Goal: Task Accomplishment & Management: Complete application form

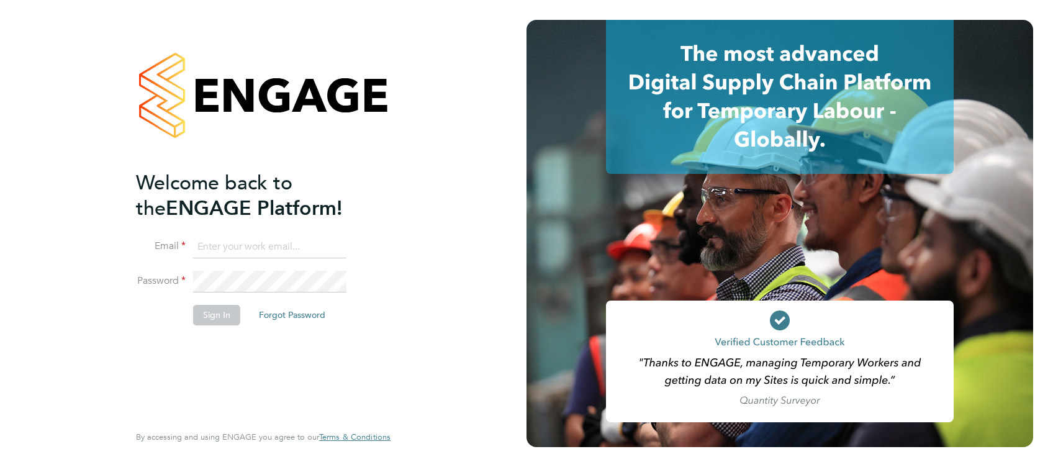
click at [248, 249] on input at bounding box center [269, 247] width 153 height 22
type input "simon.ward@apleona.com"
click at [215, 318] on button "Sign In" at bounding box center [216, 315] width 47 height 20
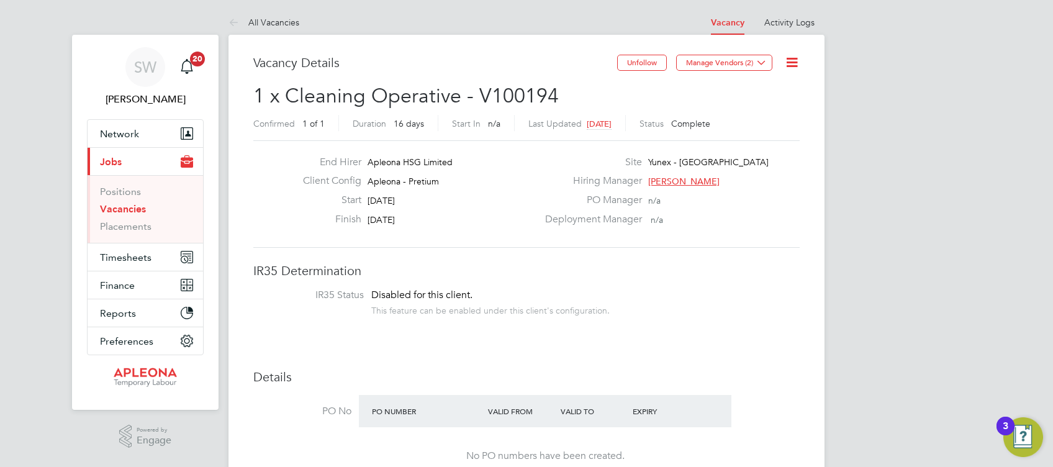
click at [120, 205] on link "Vacancies" at bounding box center [123, 209] width 46 height 12
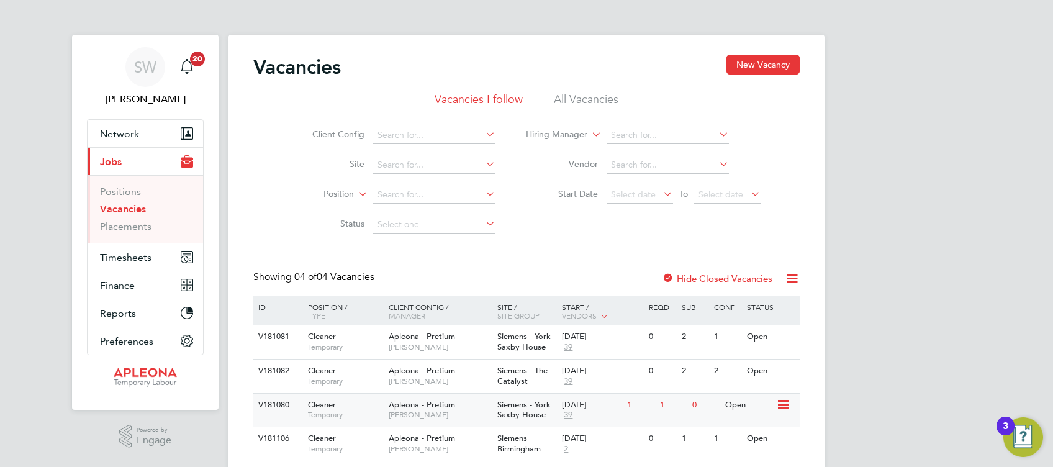
click at [596, 408] on div "23 Sep 2025" at bounding box center [591, 405] width 59 height 11
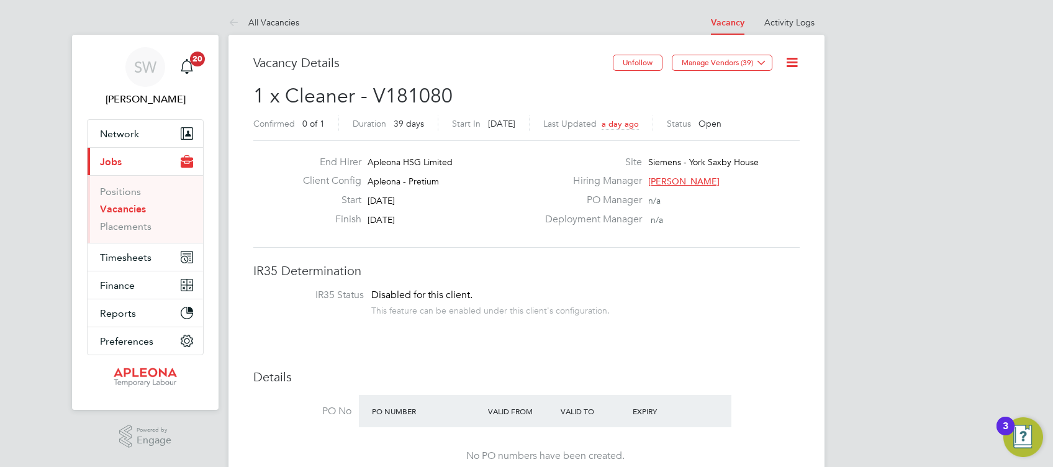
click at [721, 419] on div "PO Number Valid From Valid To Expiry" at bounding box center [545, 411] width 372 height 32
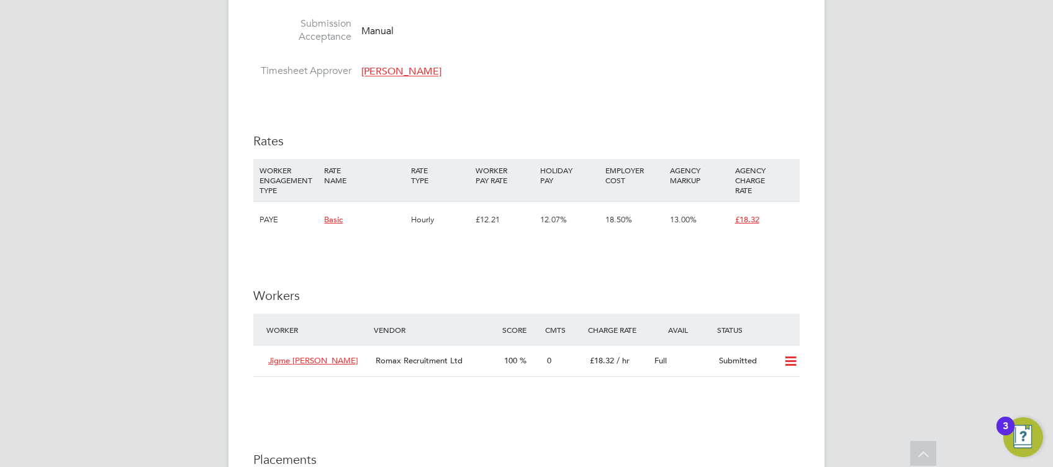
scroll to position [1000, 0]
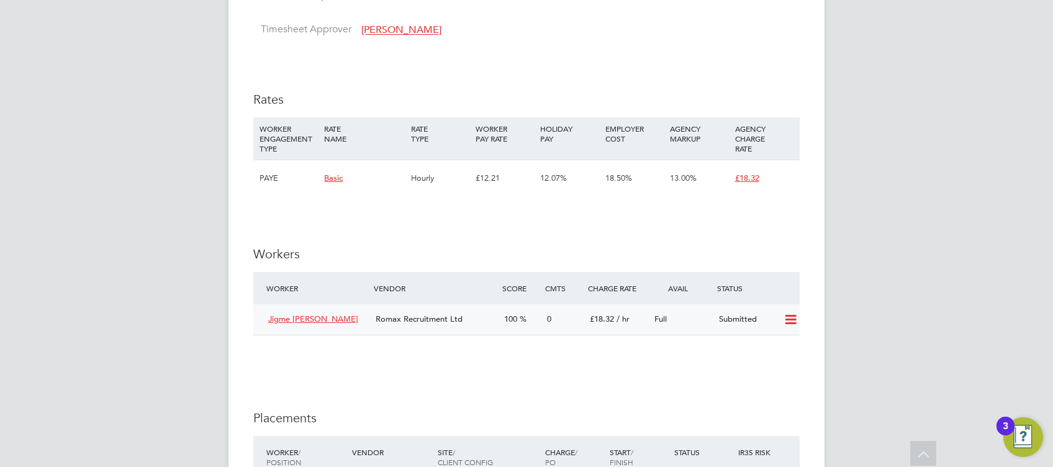
click at [788, 317] on icon at bounding box center [791, 320] width 16 height 10
click at [770, 348] on li "Offer" at bounding box center [774, 346] width 43 height 17
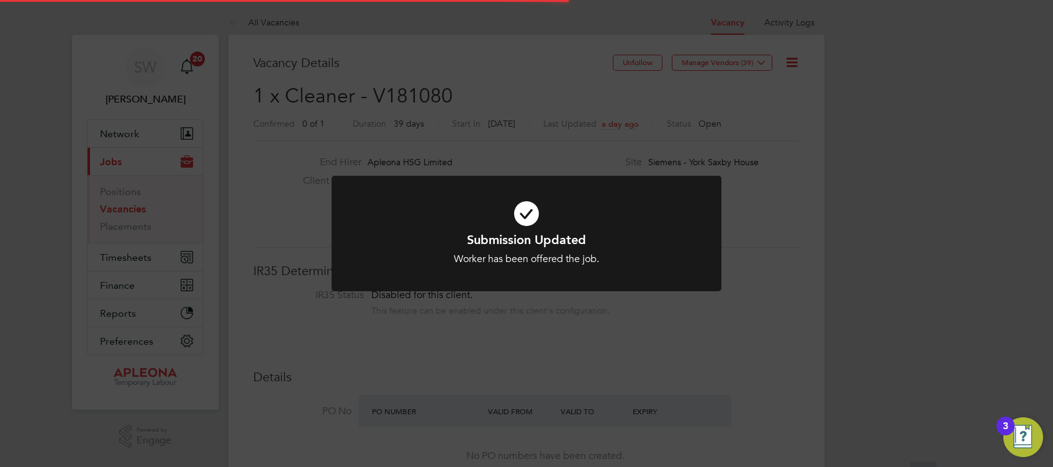
scroll to position [37, 86]
click at [526, 214] on icon at bounding box center [526, 213] width 323 height 48
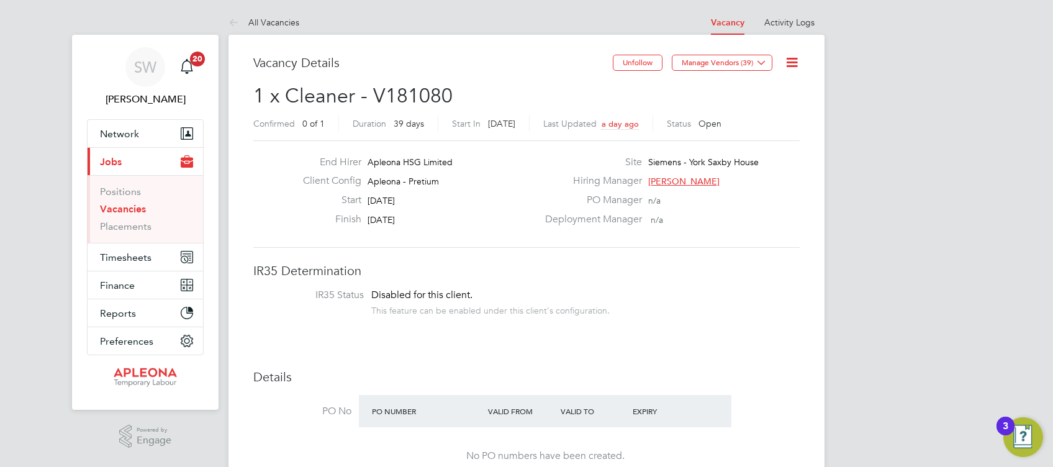
click at [120, 209] on link "Vacancies" at bounding box center [123, 209] width 46 height 12
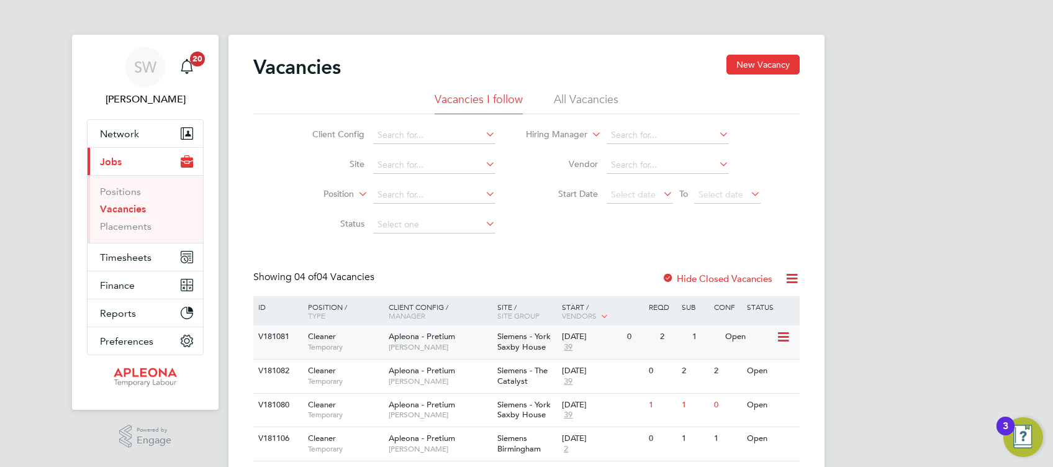
click at [526, 348] on span "Siemens - York Saxby House" at bounding box center [523, 341] width 53 height 21
click at [460, 381] on span "[PERSON_NAME]" at bounding box center [440, 381] width 102 height 10
click at [523, 412] on span "Siemens - York Saxby House" at bounding box center [523, 409] width 53 height 21
click at [517, 379] on span "Siemens - The Catalyst" at bounding box center [522, 375] width 50 height 21
click at [128, 228] on link "Placements" at bounding box center [126, 226] width 52 height 12
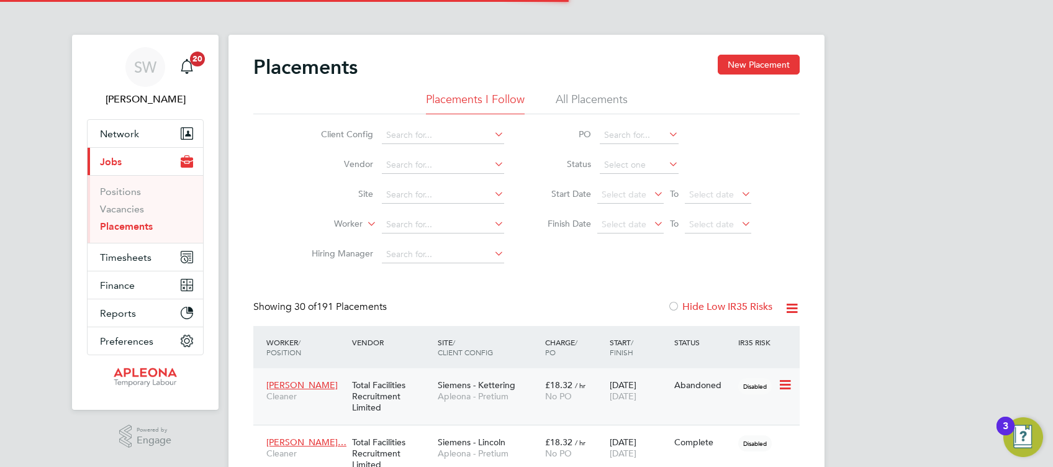
scroll to position [35, 86]
click at [796, 345] on div "Worker / Position Vendor Site / Client Config Charge / PO Start / Finish Status…" at bounding box center [526, 347] width 546 height 42
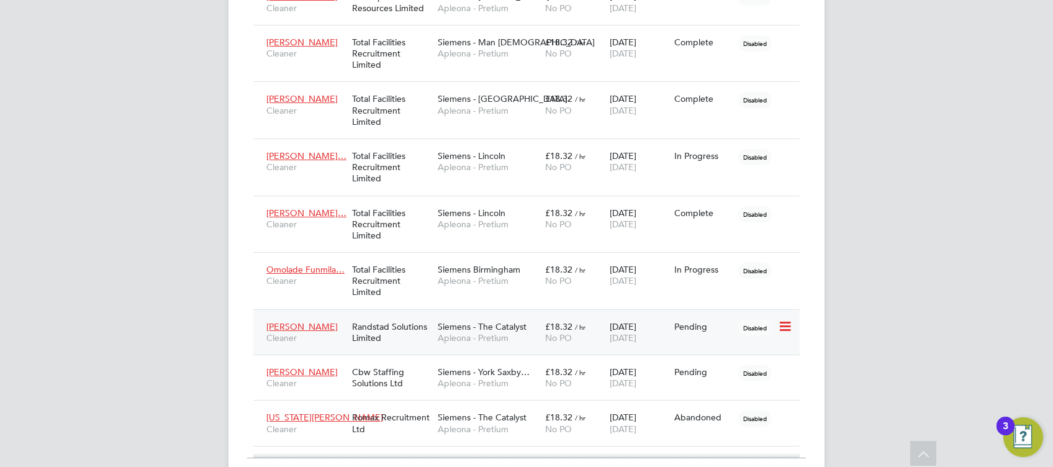
click at [784, 320] on icon at bounding box center [784, 326] width 12 height 15
click at [729, 437] on li "Abandon" at bounding box center [747, 436] width 88 height 17
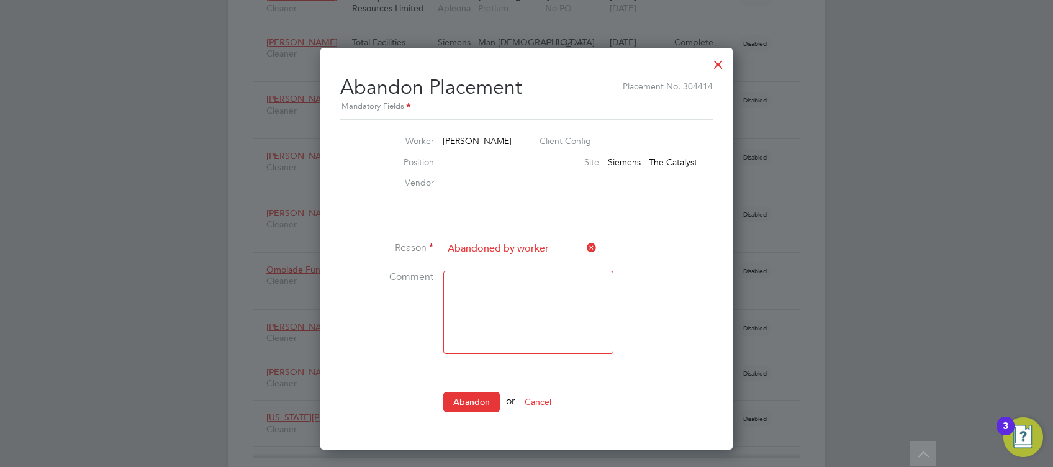
click at [465, 282] on textarea at bounding box center [528, 312] width 170 height 83
type textarea "Can't make Induction"
click at [473, 402] on button "Abandon" at bounding box center [471, 402] width 56 height 20
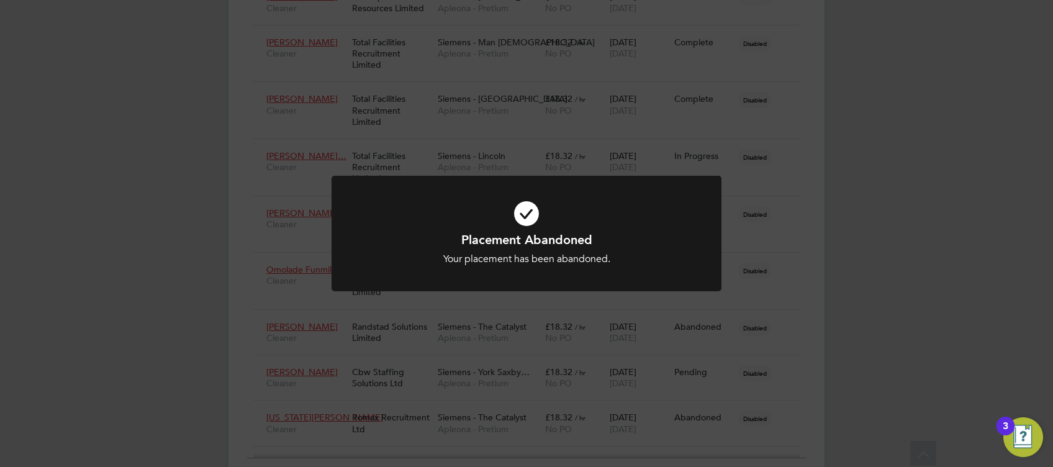
click at [521, 218] on icon at bounding box center [526, 213] width 323 height 48
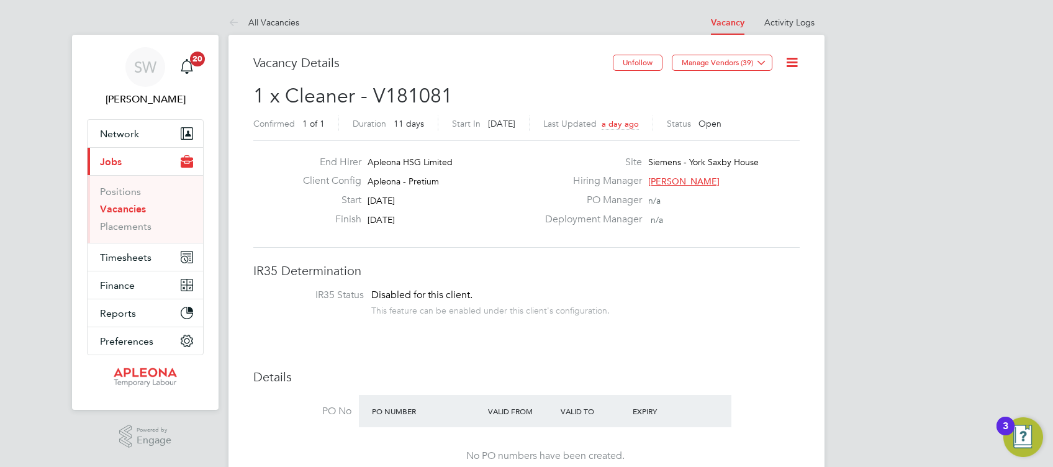
click at [723, 403] on div at bounding box center [716, 406] width 29 height 12
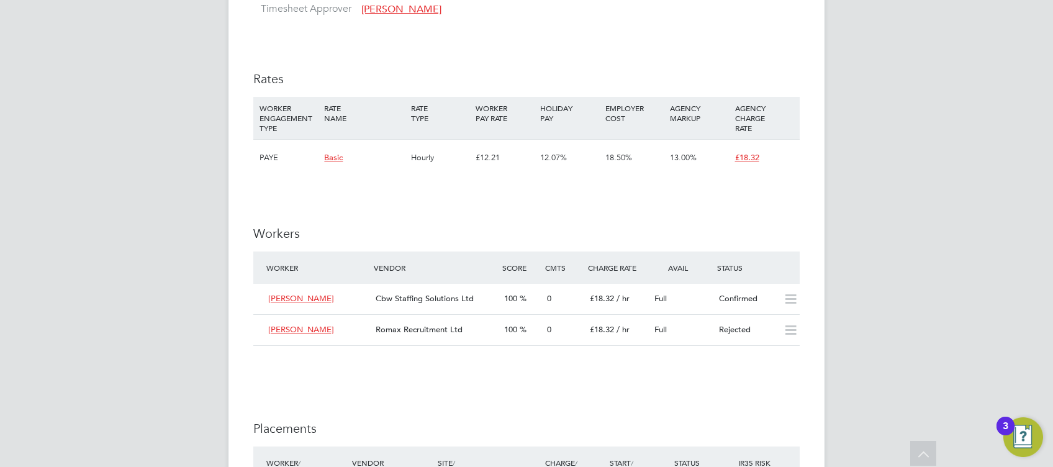
scroll to position [974, 0]
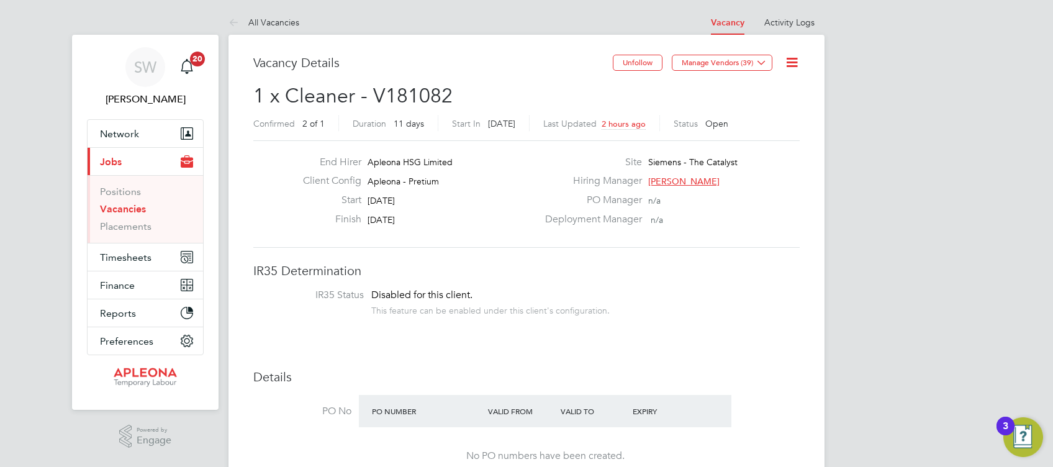
scroll to position [11, 0]
click at [719, 411] on div at bounding box center [716, 406] width 29 height 12
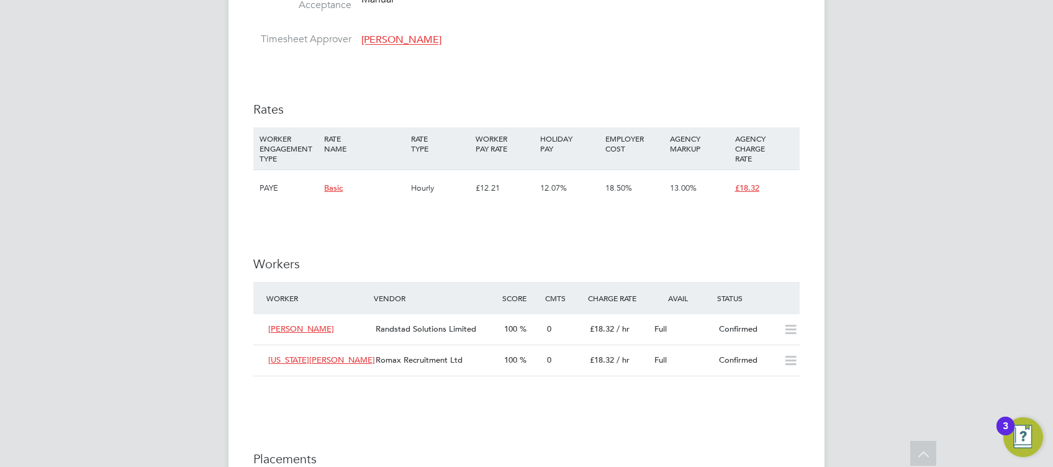
scroll to position [1022, 0]
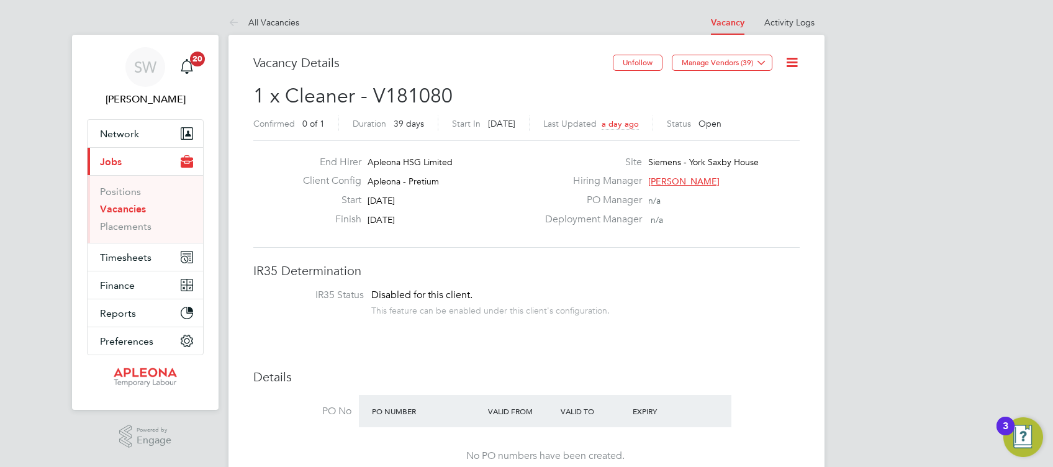
scroll to position [11, 0]
click at [716, 414] on div "PO Number Valid From Valid To Expiry" at bounding box center [545, 411] width 372 height 32
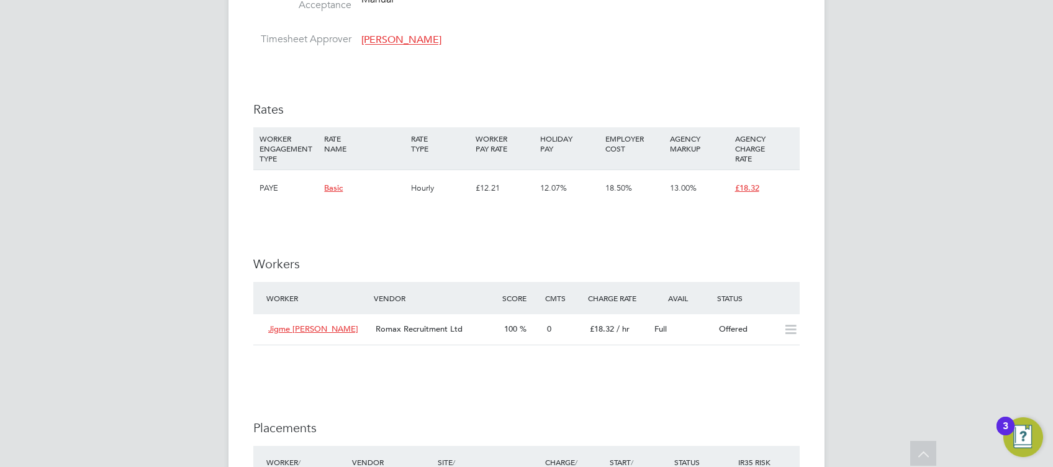
scroll to position [1000, 0]
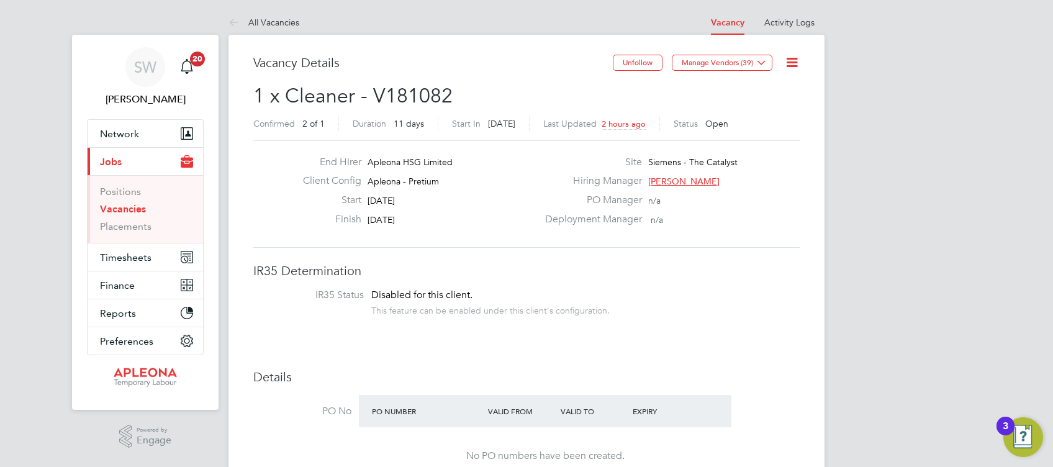
click at [721, 416] on div "PO Number Valid From Valid To Expiry" at bounding box center [545, 411] width 372 height 32
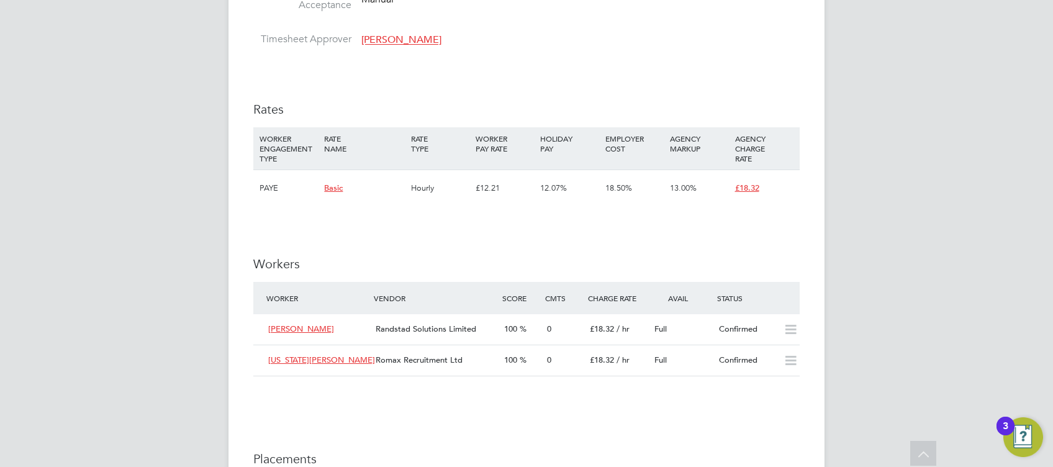
scroll to position [1022, 0]
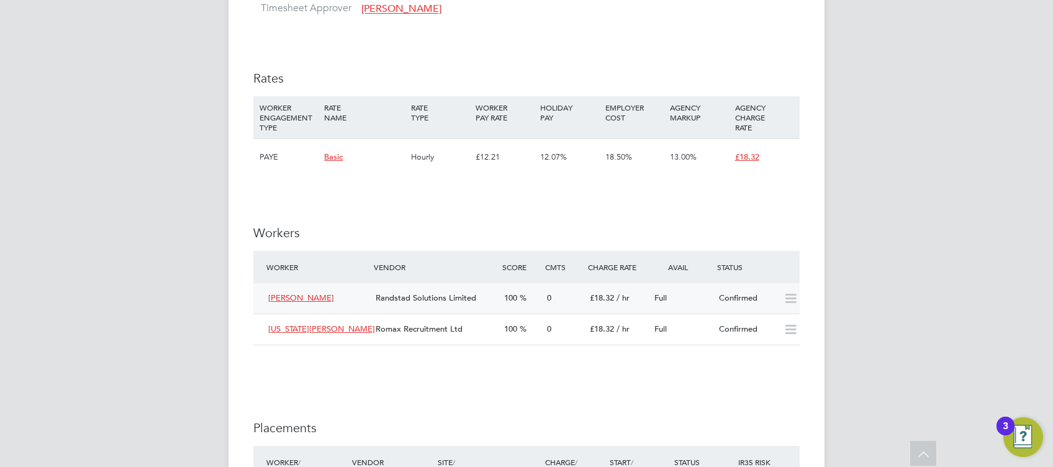
click at [794, 302] on icon at bounding box center [791, 299] width 16 height 10
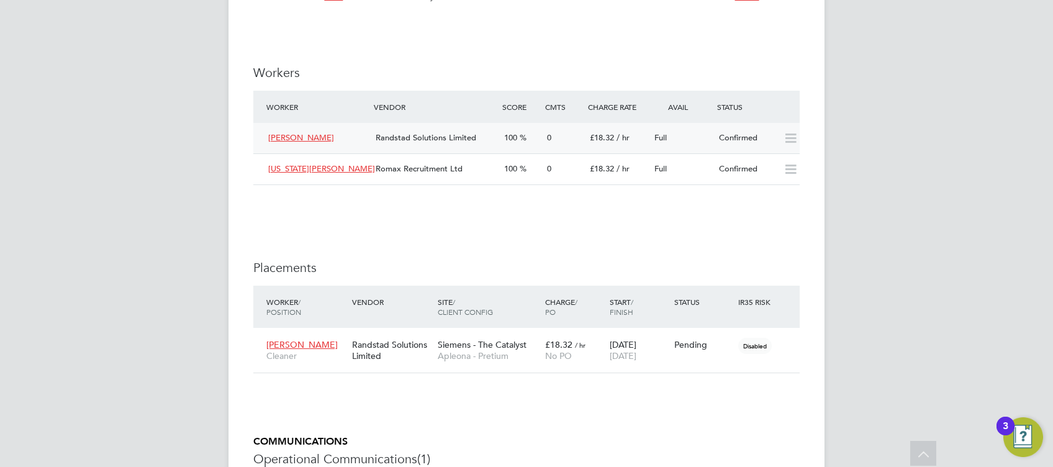
scroll to position [1195, 0]
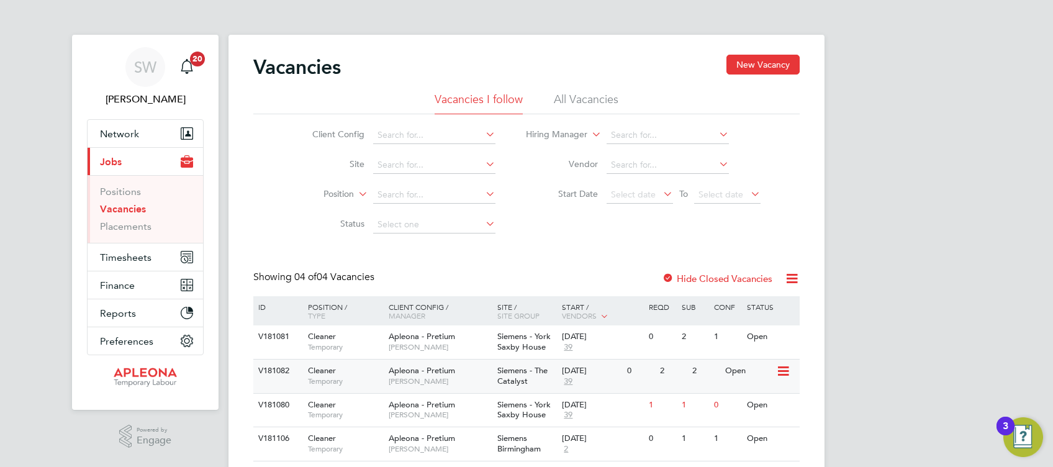
click at [788, 372] on icon at bounding box center [782, 371] width 12 height 15
click at [750, 432] on li "Update Status" at bounding box center [752, 434] width 72 height 17
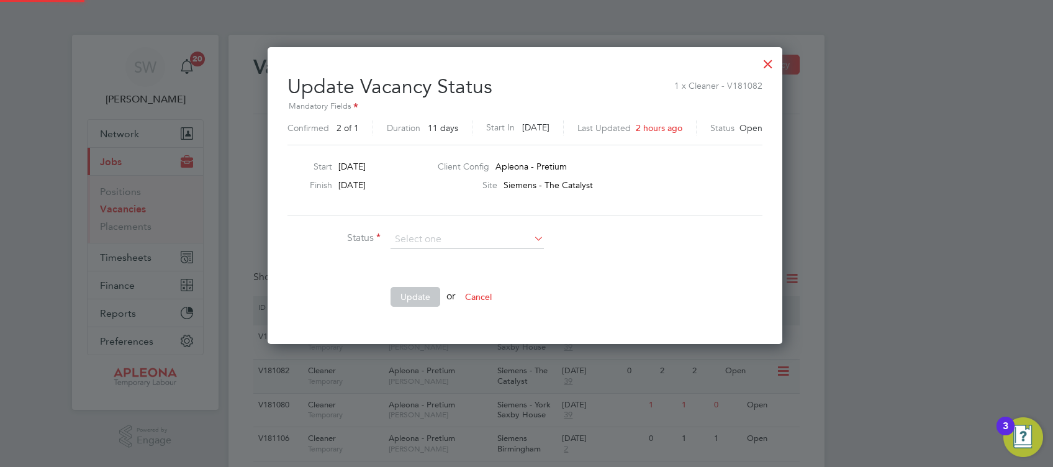
scroll to position [295, 517]
click at [417, 287] on li "Cancelled" at bounding box center [467, 288] width 154 height 16
type input "Cancelled"
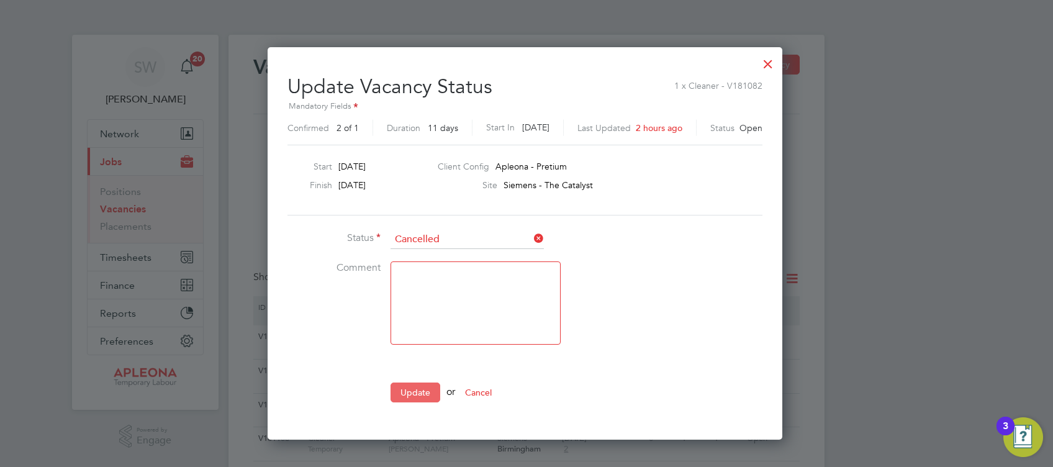
click at [413, 390] on button "Update" at bounding box center [415, 392] width 50 height 20
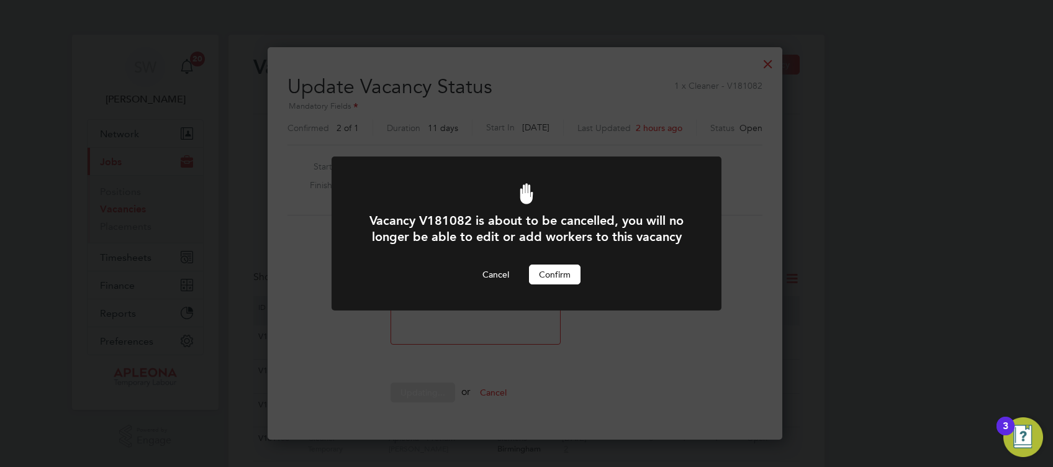
click at [561, 271] on button "Confirm" at bounding box center [555, 274] width 52 height 20
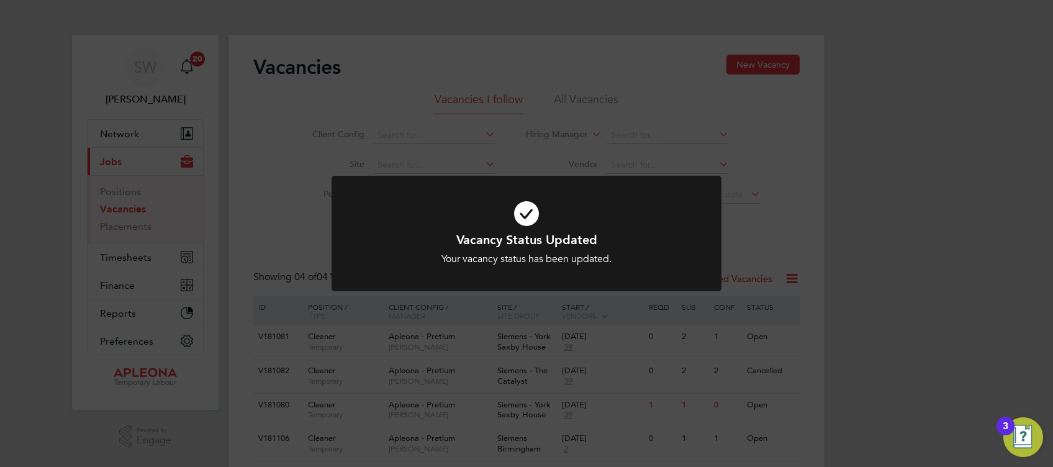
click at [519, 221] on icon at bounding box center [526, 213] width 323 height 48
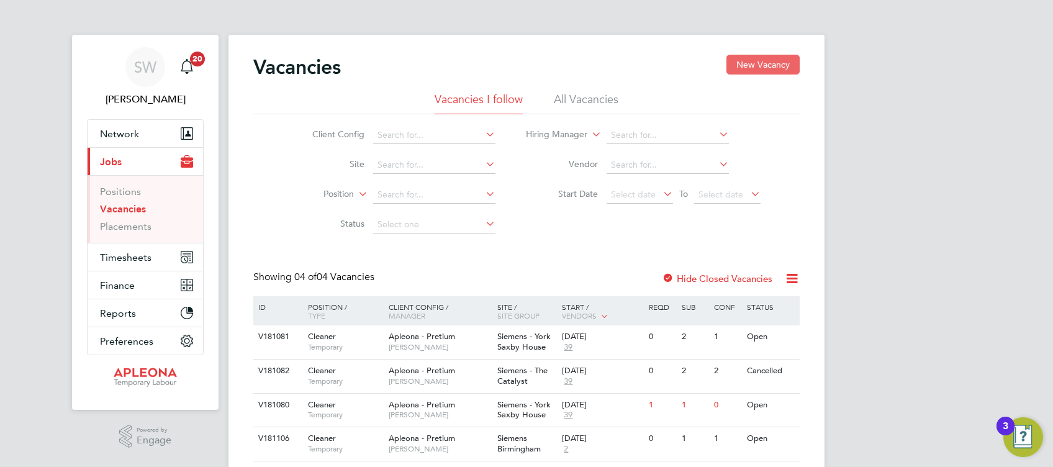
click at [766, 62] on button "New Vacancy" at bounding box center [762, 65] width 73 height 20
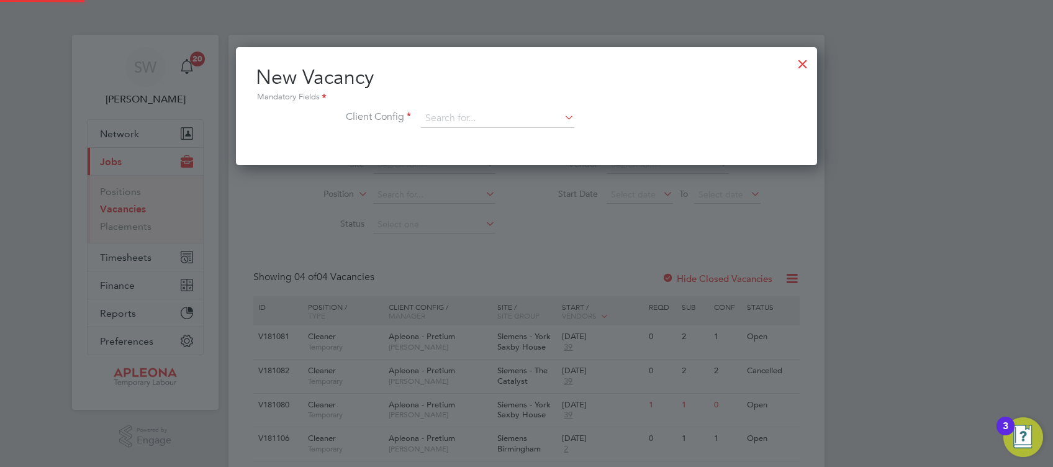
scroll to position [118, 581]
click at [478, 118] on input at bounding box center [497, 118] width 153 height 19
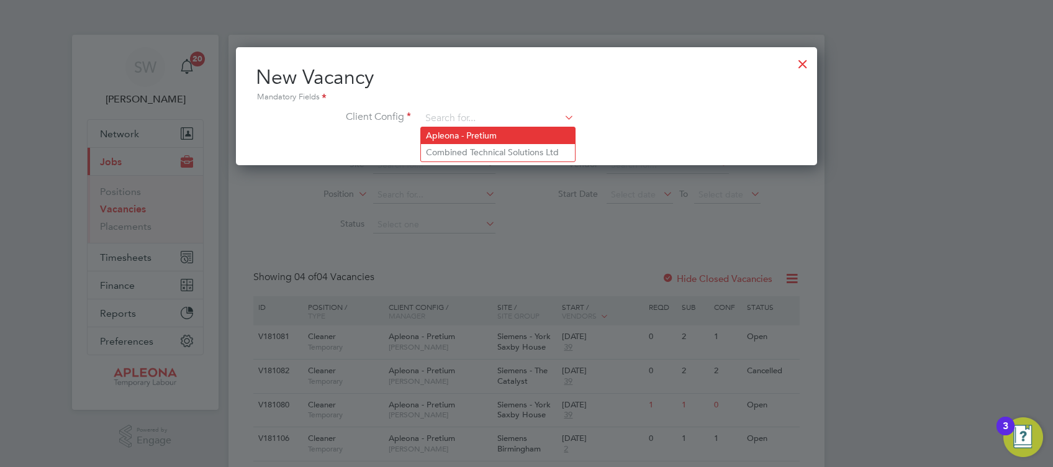
click at [486, 131] on li "Apleona - Pretium" at bounding box center [498, 135] width 154 height 17
type input "Apleona - Pretium"
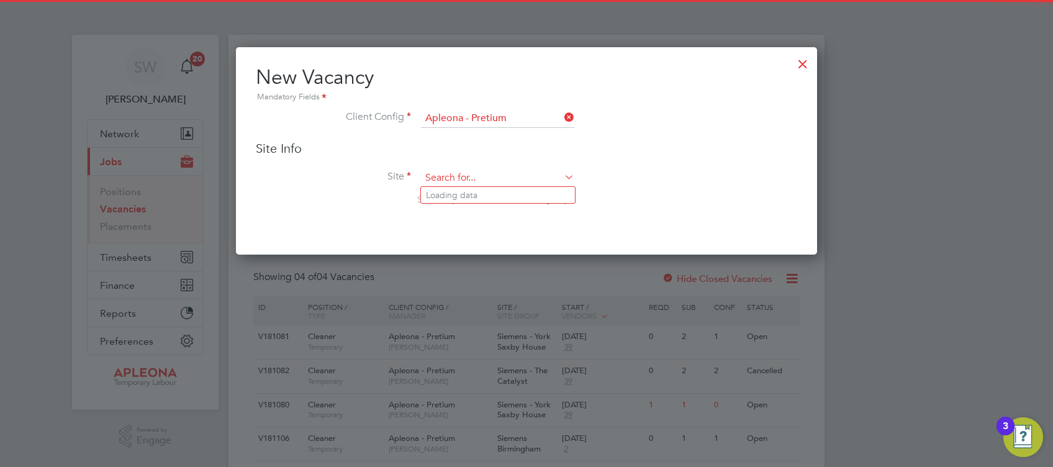
click at [451, 176] on input at bounding box center [497, 178] width 153 height 19
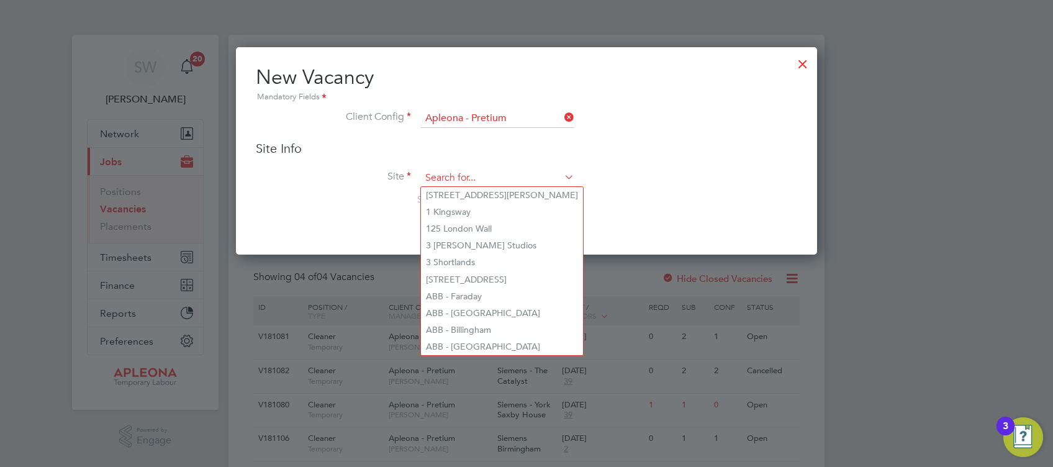
click at [451, 176] on input at bounding box center [497, 178] width 153 height 19
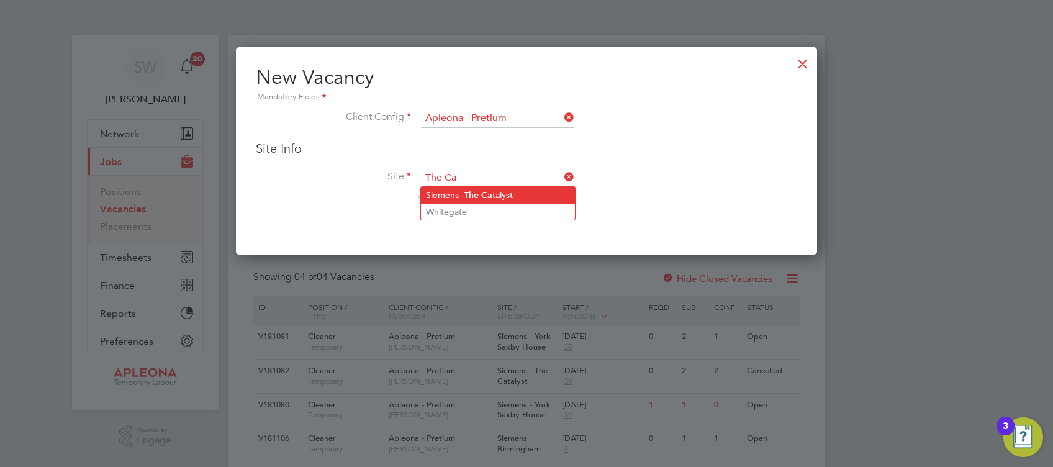
click at [503, 196] on li "Siemens - The Ca talyst" at bounding box center [498, 195] width 154 height 17
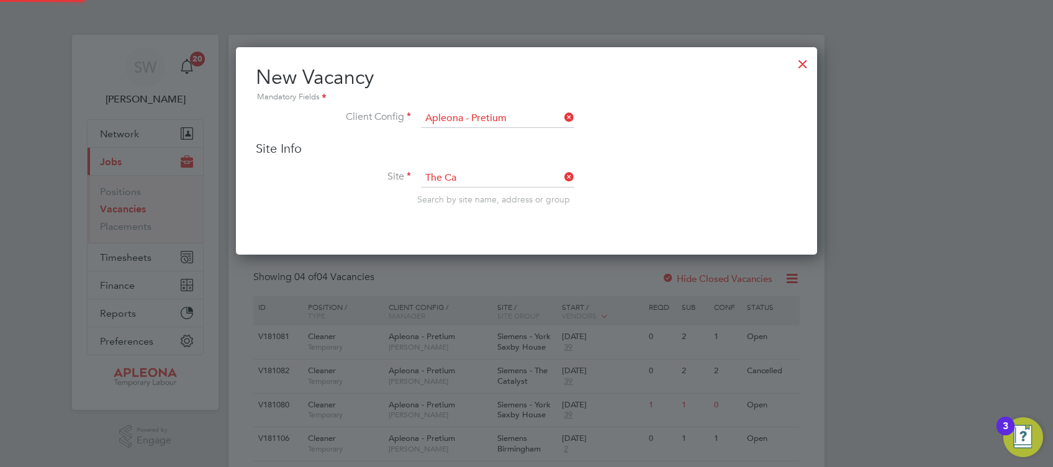
type input "Siemens - The Catalyst"
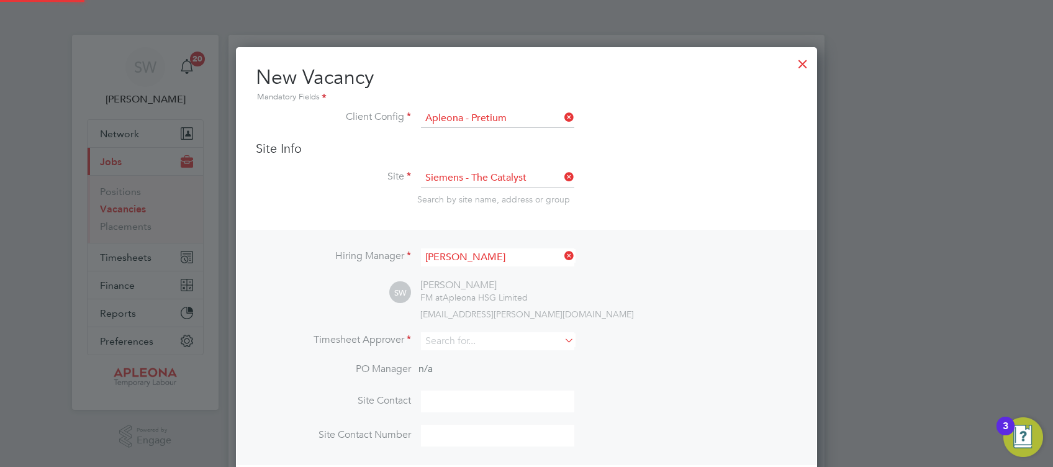
scroll to position [514, 581]
click at [452, 339] on input at bounding box center [497, 341] width 153 height 18
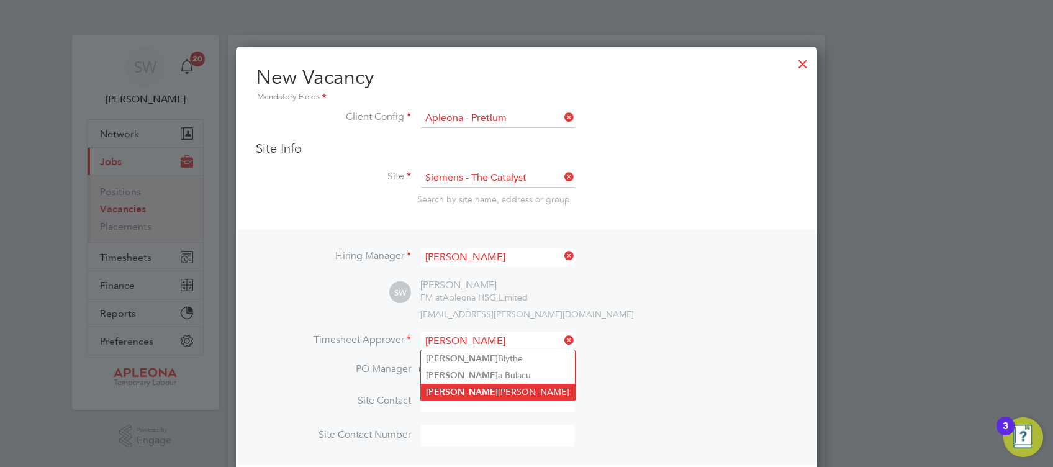
click at [475, 393] on li "Simon Ward" at bounding box center [498, 392] width 154 height 17
type input "[PERSON_NAME]"
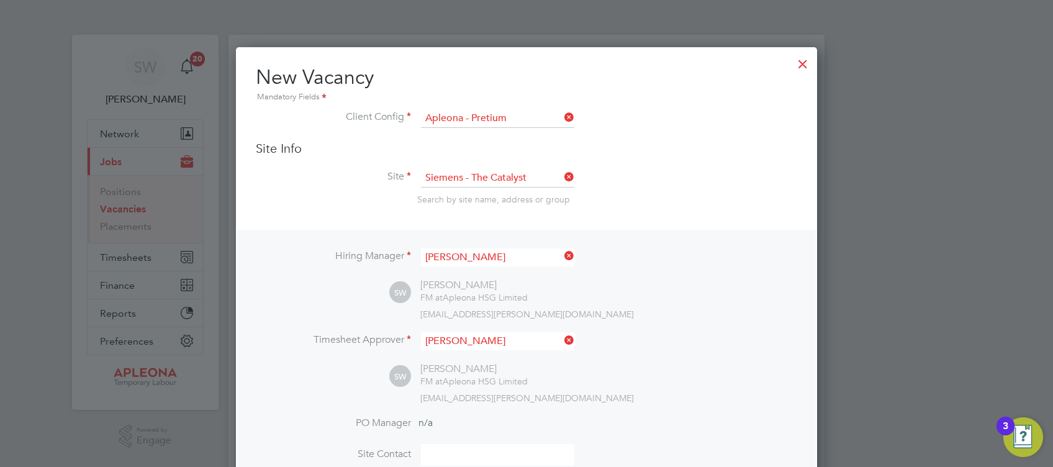
click at [456, 458] on input at bounding box center [497, 455] width 153 height 22
type input "[PERSON_NAME]"
type input "07561873623"
click at [574, 461] on input "[PERSON_NAME]" at bounding box center [497, 455] width 153 height 22
drag, startPoint x: 596, startPoint y: 330, endPoint x: 596, endPoint y: 345, distance: 14.9
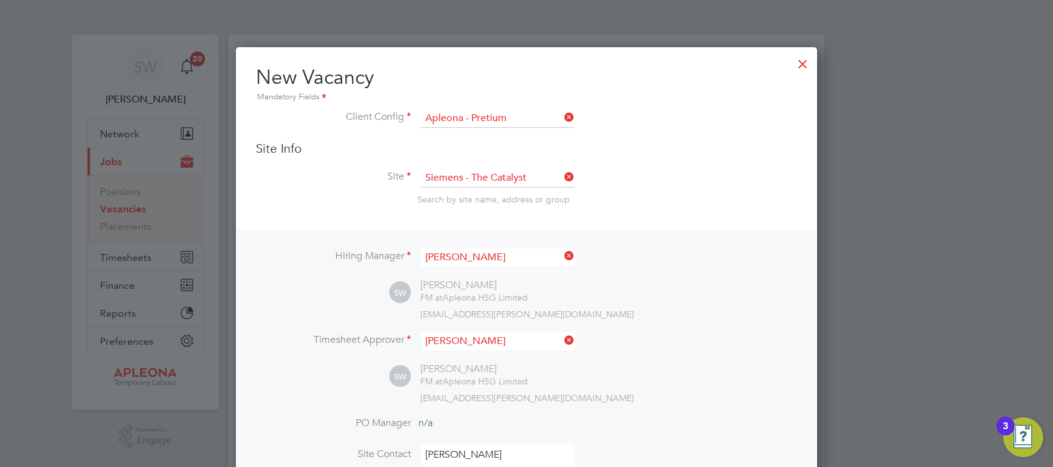
click at [596, 345] on div "Hiring Manager Simon Ward SW Simon Ward FM at Apleona HSG Limited simon.ward@ap…" at bounding box center [526, 374] width 578 height 289
click at [596, 345] on li "Timesheet Approver Simon Ward" at bounding box center [526, 347] width 541 height 30
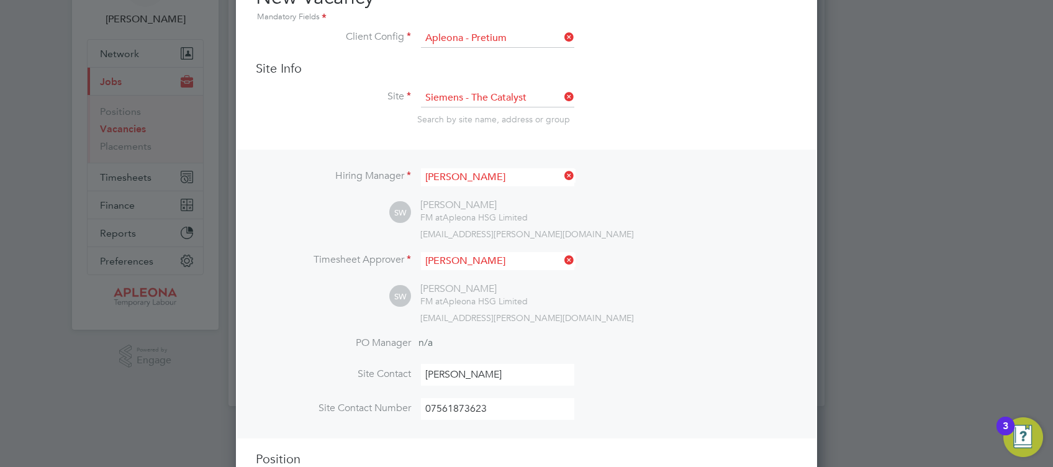
scroll to position [107, 0]
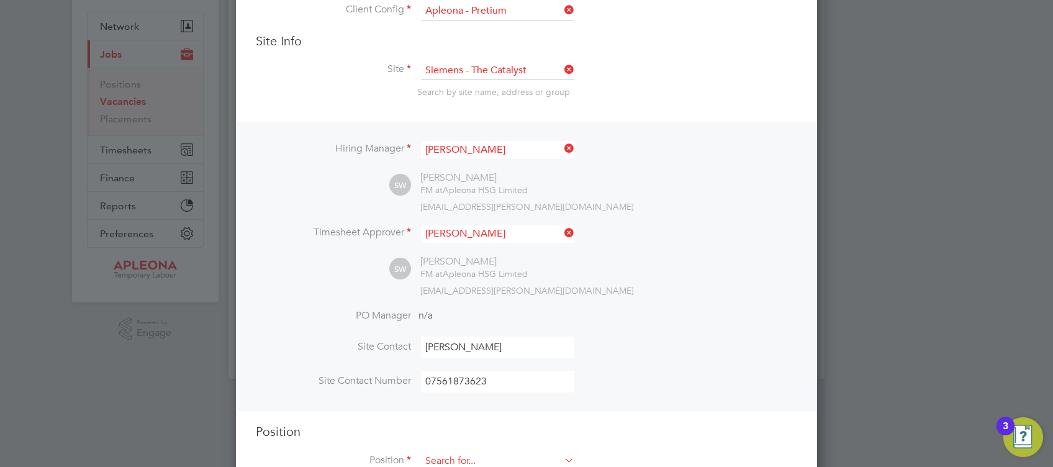
click at [464, 455] on input at bounding box center [497, 461] width 153 height 19
type input "Cleaner"
type textarea "The Cleaning Operative will to carry out the delivery of office, cleaning and w…"
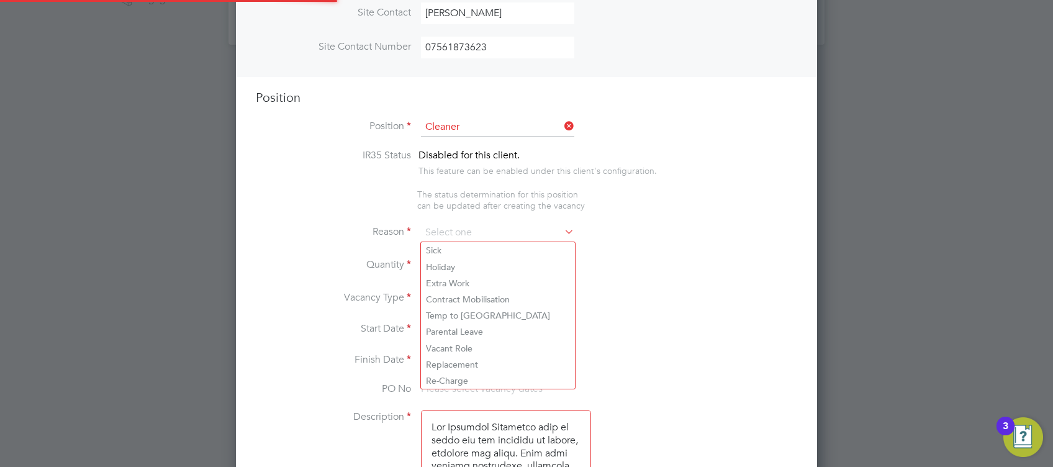
scroll to position [37, 65]
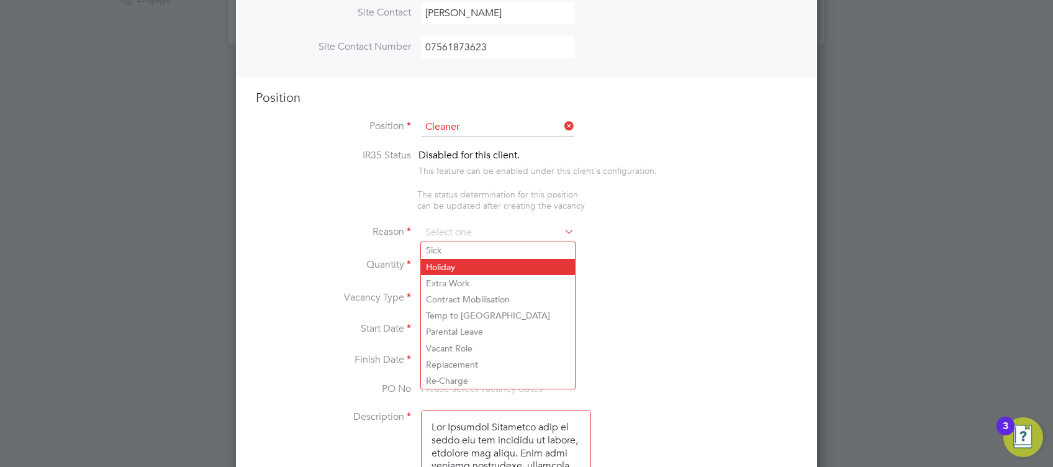
click at [447, 269] on li "Holiday" at bounding box center [498, 267] width 154 height 16
type input "Holiday"
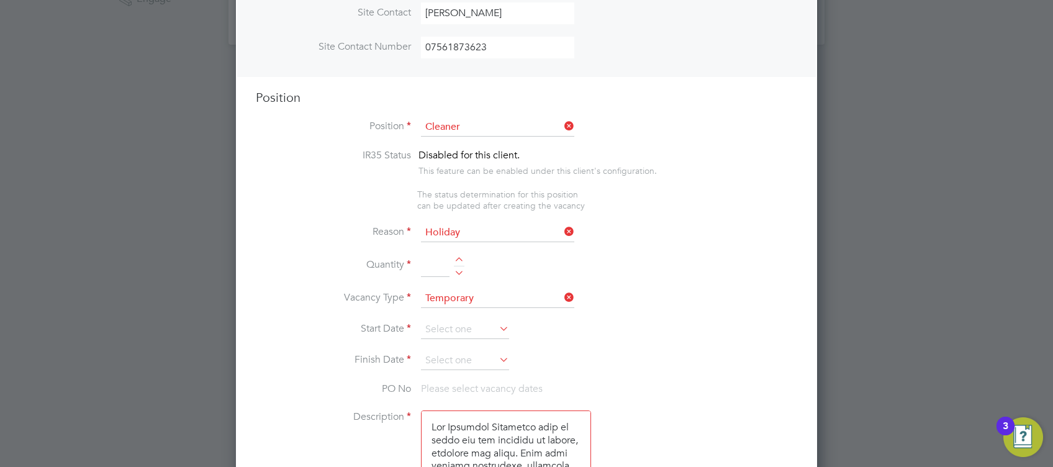
click at [439, 265] on input at bounding box center [435, 265] width 29 height 22
type input "1"
type textarea "The Cleaning Operative will to carry out the delivery of office, cleaning and w…"
click at [456, 325] on input at bounding box center [465, 329] width 88 height 19
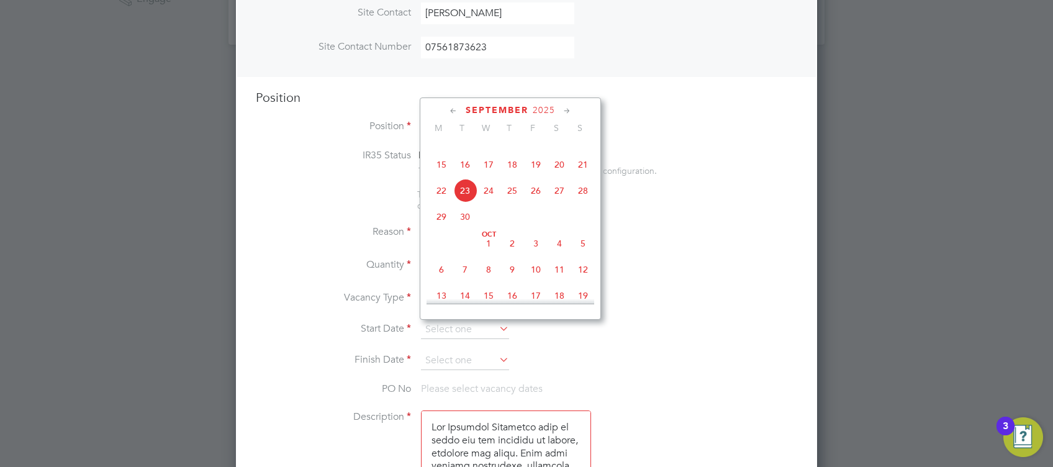
click at [534, 202] on span "26" at bounding box center [536, 191] width 24 height 24
type input "26 Sep 2025"
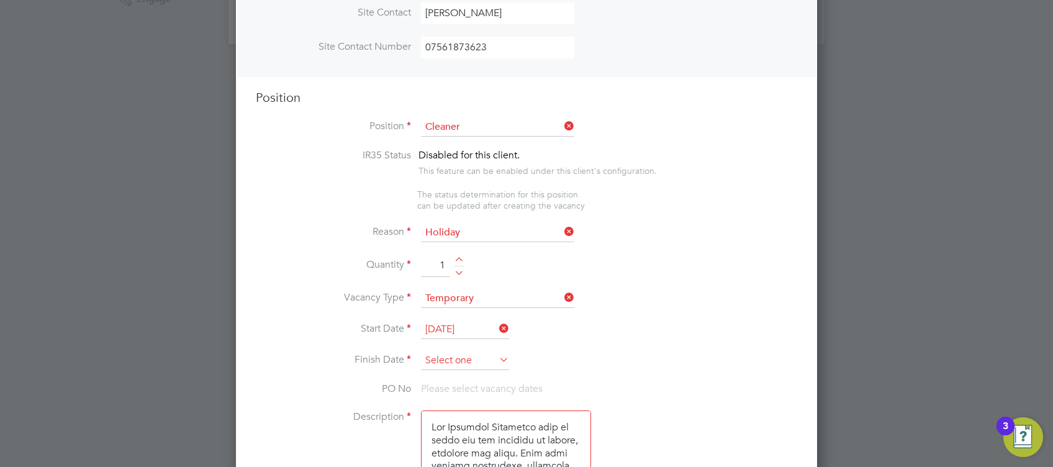
click at [443, 361] on input at bounding box center [465, 360] width 88 height 19
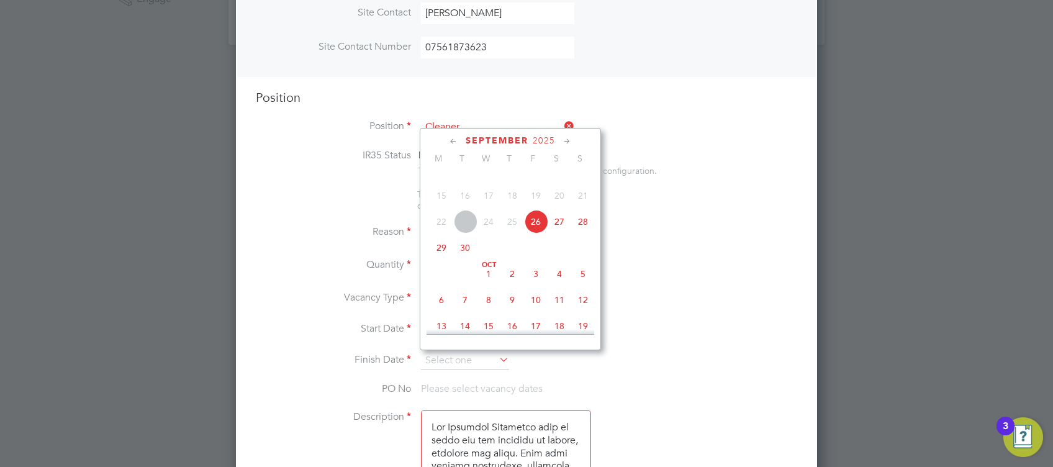
click at [442, 312] on span "6" at bounding box center [441, 300] width 24 height 24
type input "06 Oct 2025"
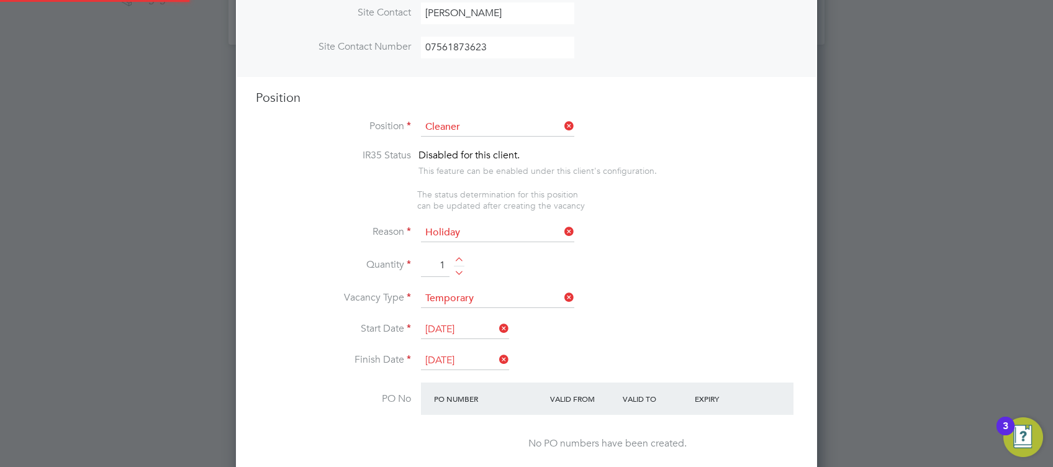
scroll to position [1865, 581]
click at [789, 397] on div at bounding box center [778, 393] width 29 height 12
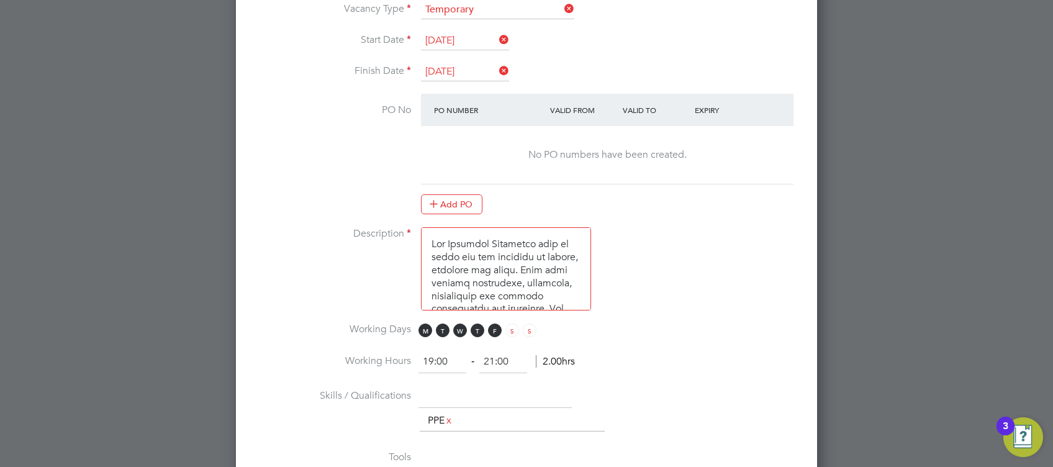
scroll to position [791, 0]
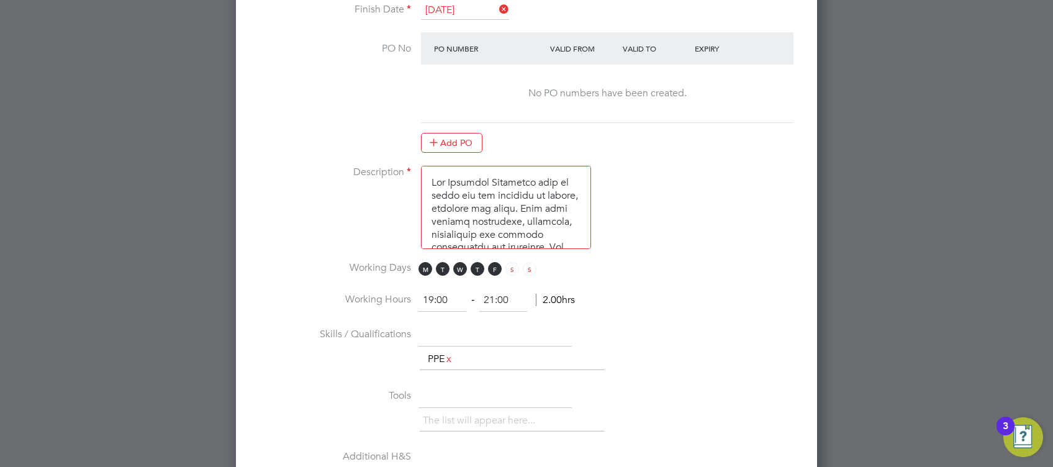
click at [505, 298] on input "21:00" at bounding box center [503, 300] width 48 height 22
type input "21:30"
click at [645, 308] on li "Working Hours 19:00 ‐ 21:30 2.00hrs" at bounding box center [526, 306] width 541 height 35
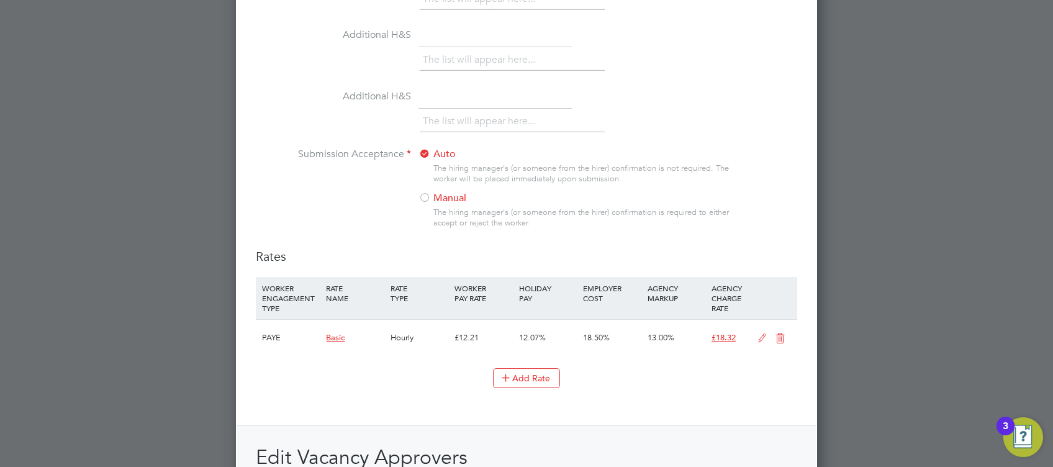
scroll to position [1233, 0]
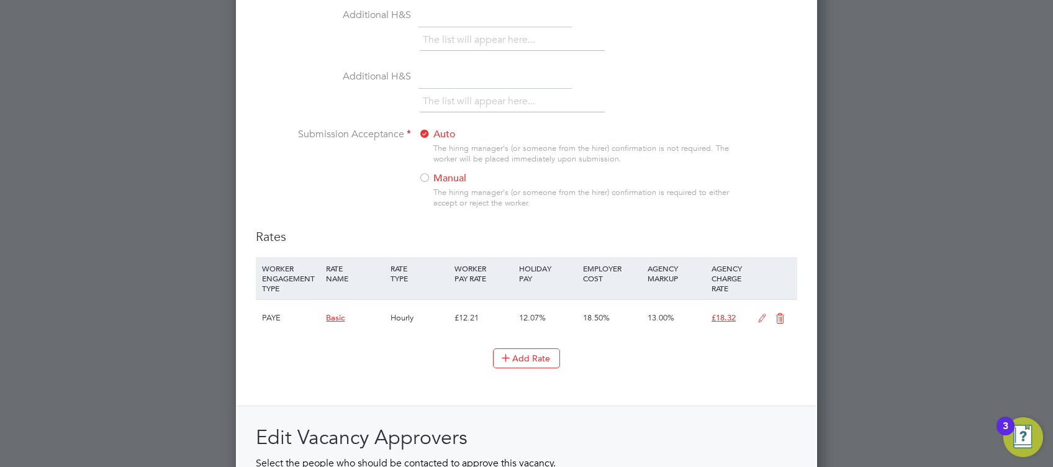
click at [428, 178] on div at bounding box center [424, 179] width 12 height 12
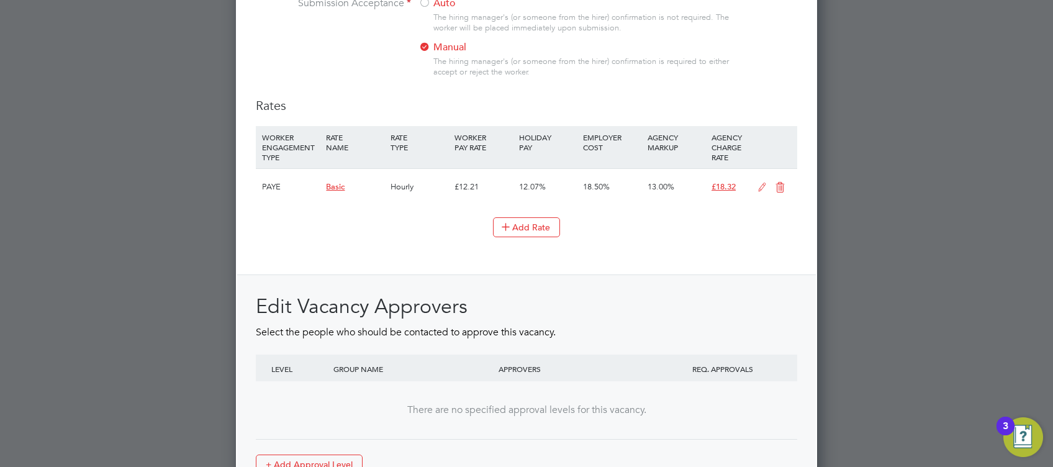
scroll to position [1415, 0]
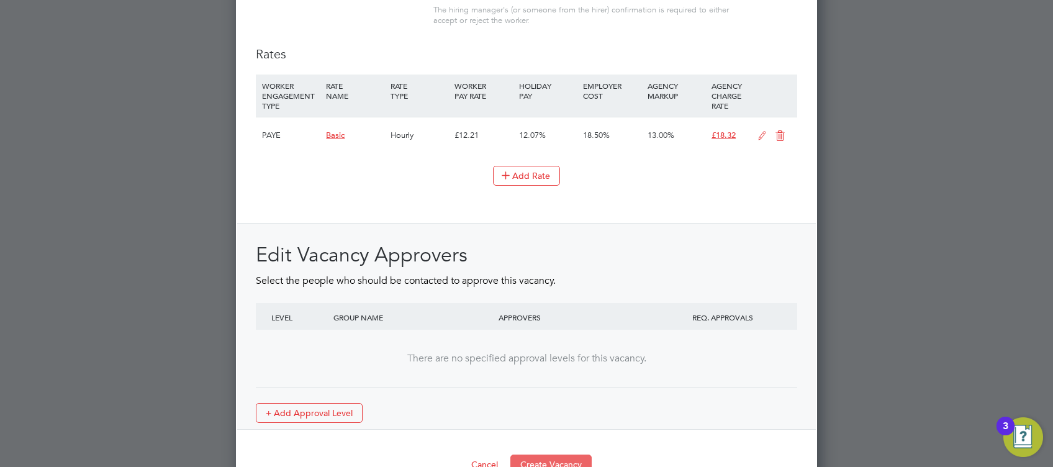
click at [549, 461] on button "Create Vacancy" at bounding box center [550, 464] width 81 height 20
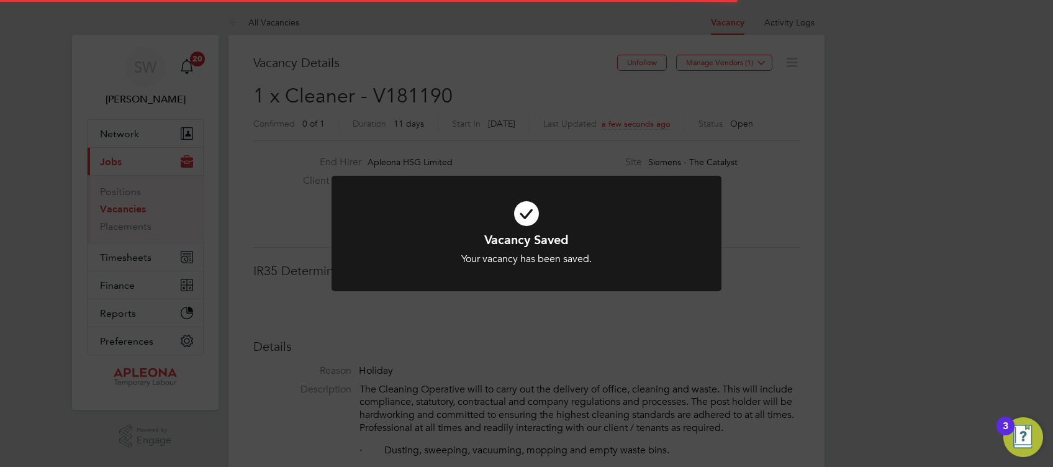
scroll to position [20, 267]
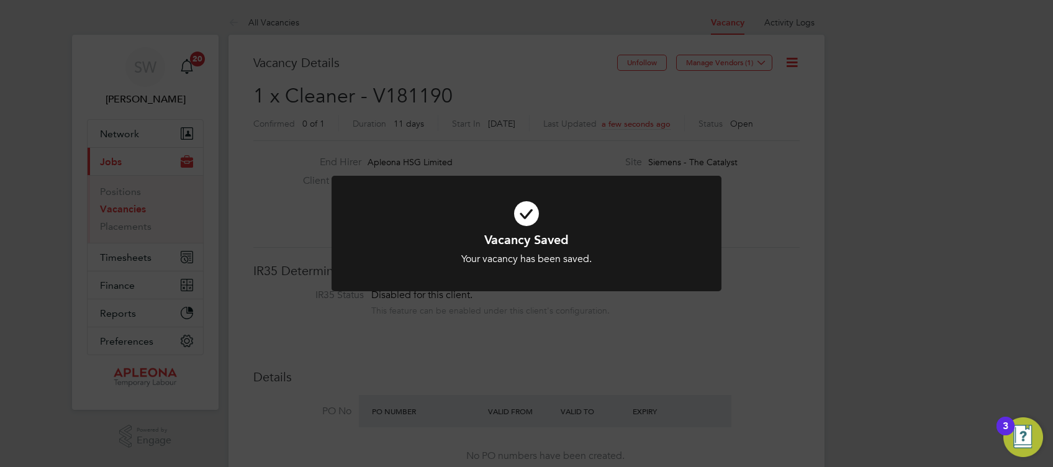
click at [529, 212] on icon at bounding box center [526, 213] width 323 height 48
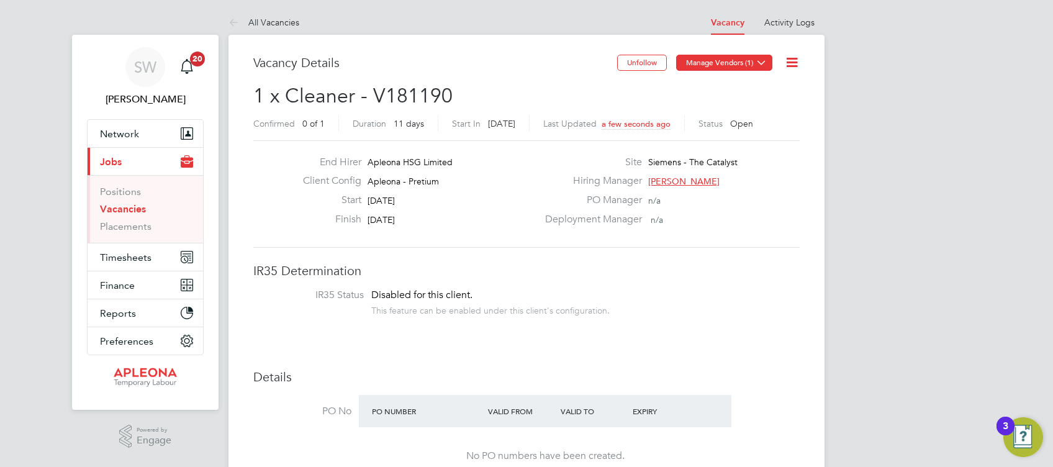
click at [758, 65] on icon at bounding box center [761, 62] width 9 height 9
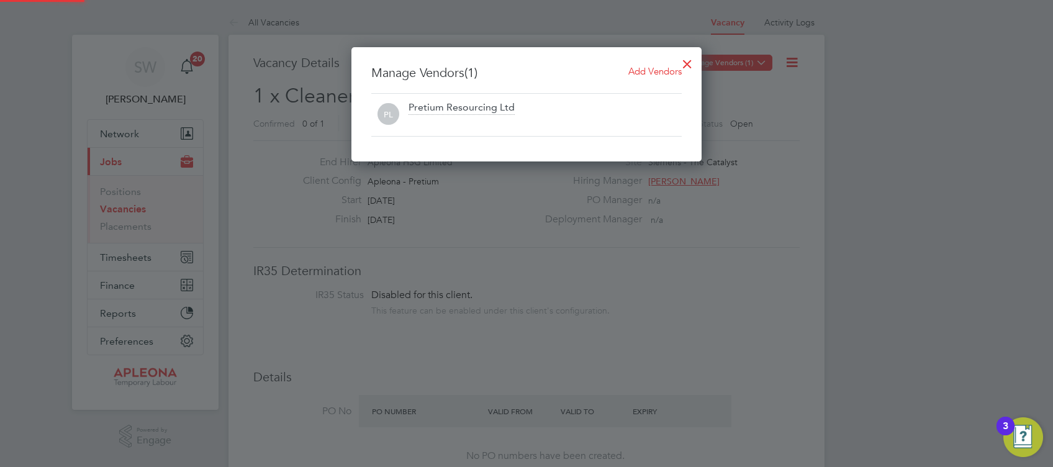
scroll to position [114, 350]
click at [655, 74] on span "Add Vendors" at bounding box center [654, 71] width 53 height 12
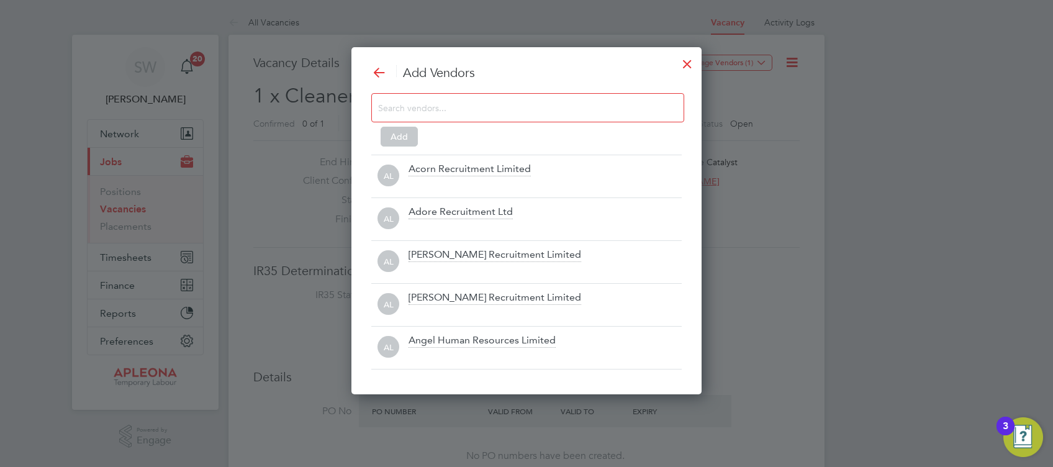
click at [418, 111] on input at bounding box center [517, 107] width 279 height 16
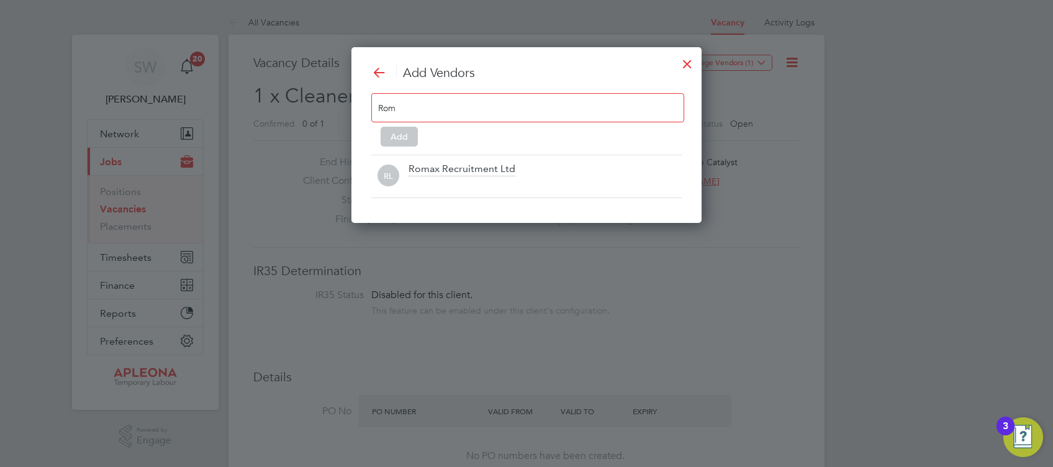
scroll to position [6, 6]
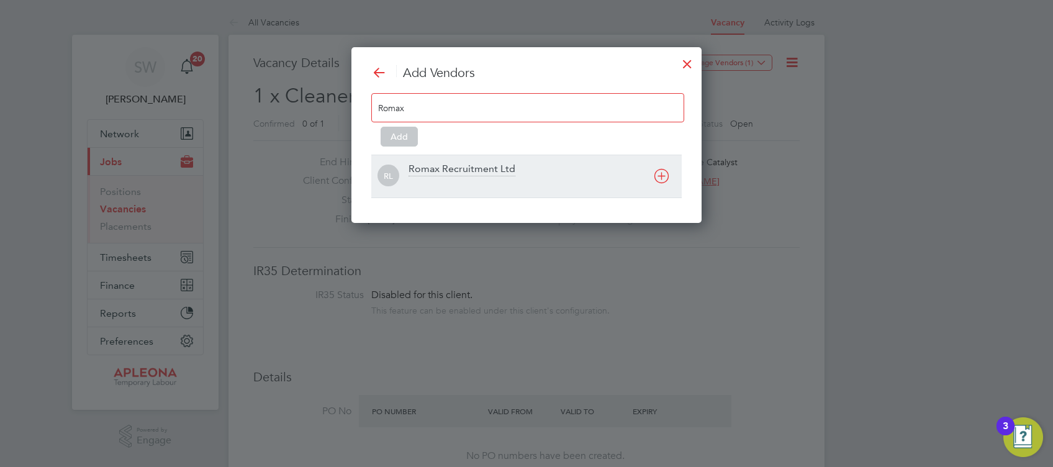
type input "Romax"
click at [456, 171] on div "Romax Recruitment Ltd" at bounding box center [461, 170] width 107 height 14
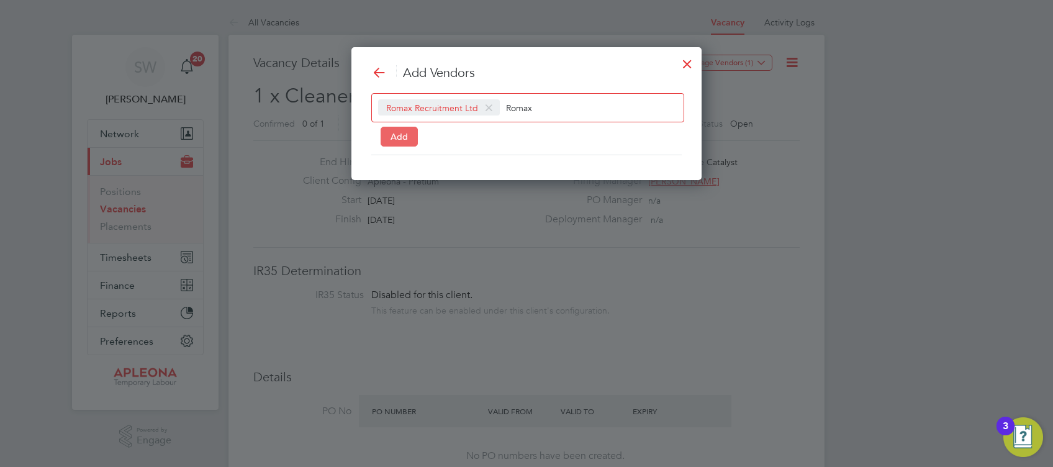
click at [397, 134] on button "Add" at bounding box center [398, 137] width 37 height 20
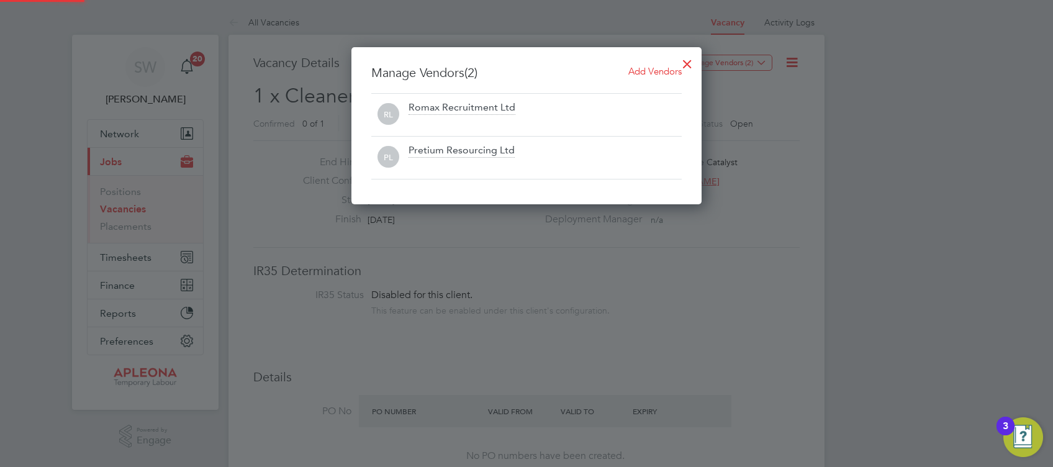
scroll to position [158, 350]
click at [688, 62] on div at bounding box center [687, 61] width 22 height 22
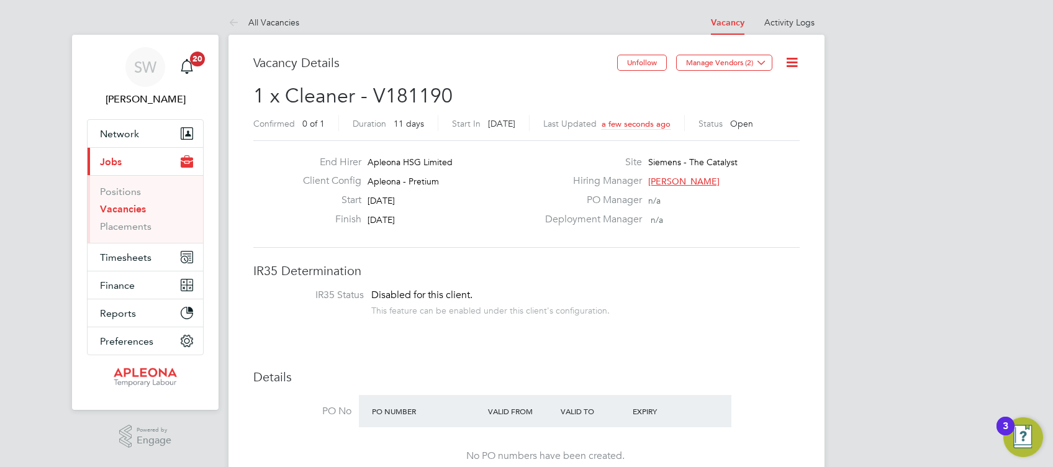
click at [791, 59] on icon at bounding box center [792, 63] width 16 height 16
click at [755, 133] on li "Followers" at bounding box center [762, 133] width 72 height 17
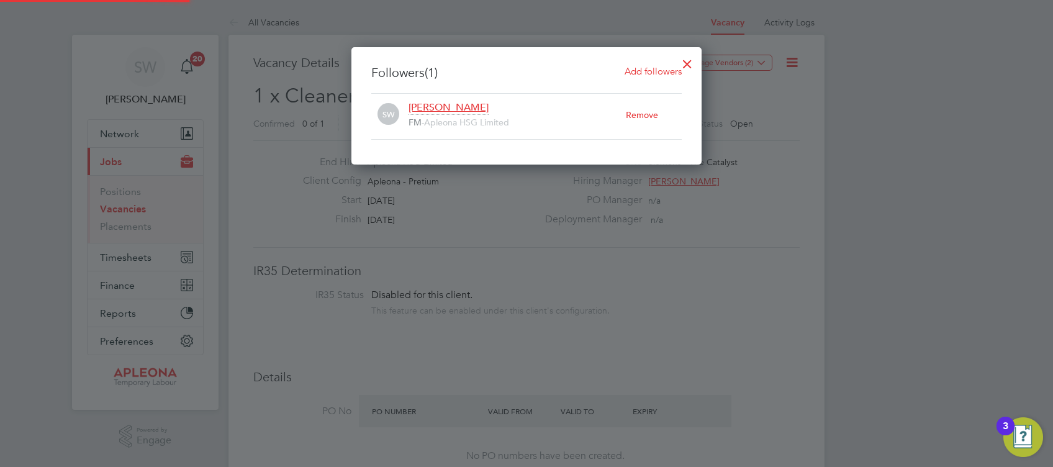
scroll to position [117, 350]
click at [655, 65] on span "Add followers" at bounding box center [652, 71] width 57 height 12
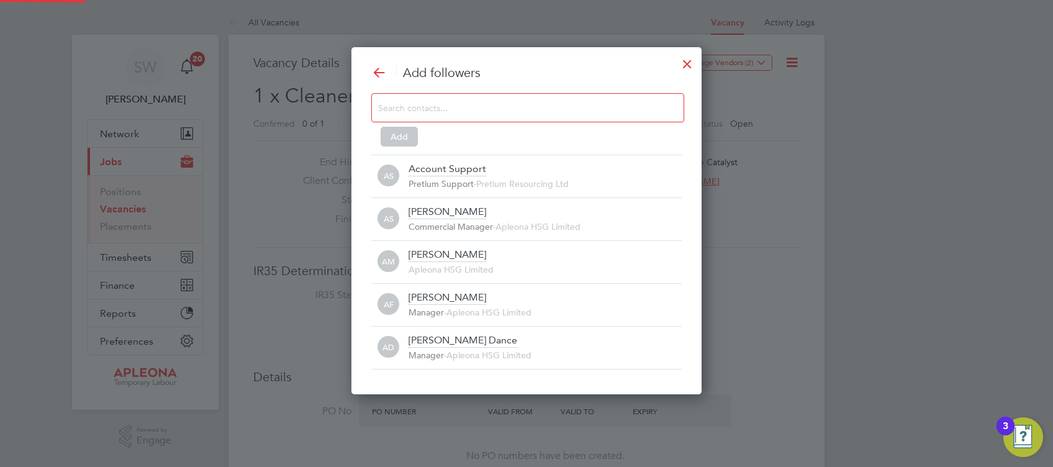
scroll to position [0, 0]
click at [482, 109] on input at bounding box center [517, 107] width 279 height 16
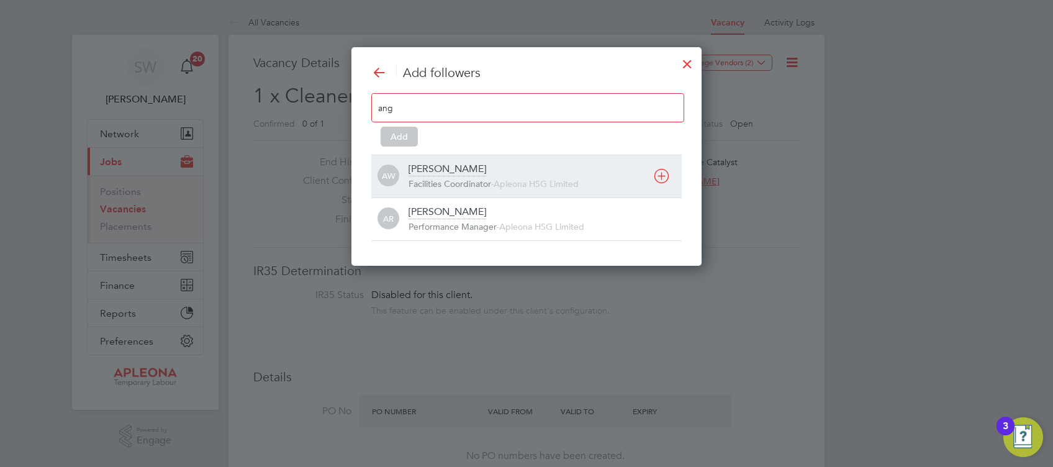
type input "ang"
click at [478, 179] on span "Facilities Coordinator" at bounding box center [449, 183] width 83 height 11
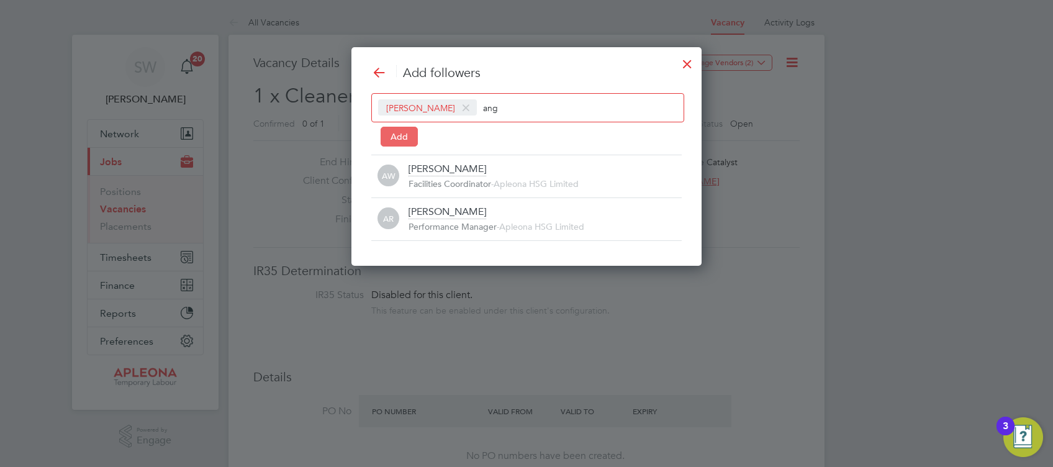
click at [402, 138] on button "Add" at bounding box center [398, 137] width 37 height 20
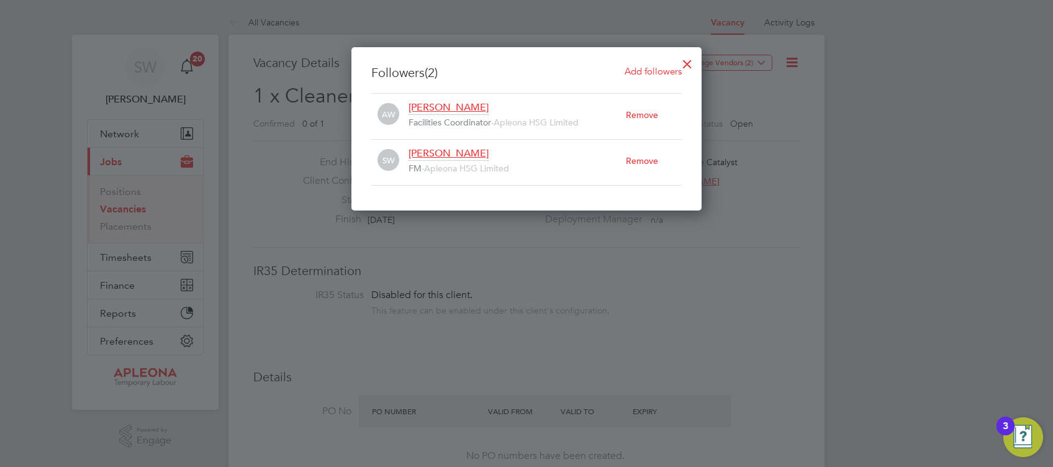
click at [685, 63] on div at bounding box center [687, 61] width 22 height 22
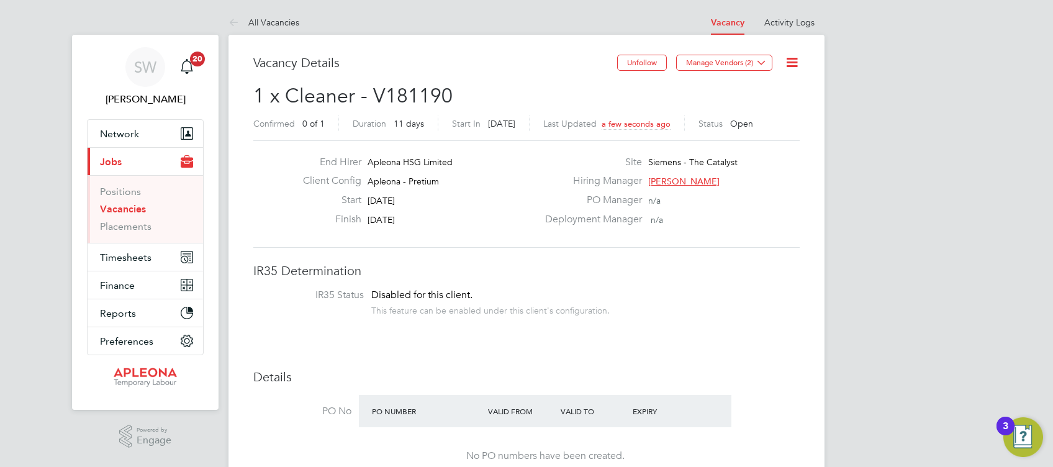
click at [722, 412] on div "PO Number Valid From Valid To Expiry" at bounding box center [545, 411] width 372 height 32
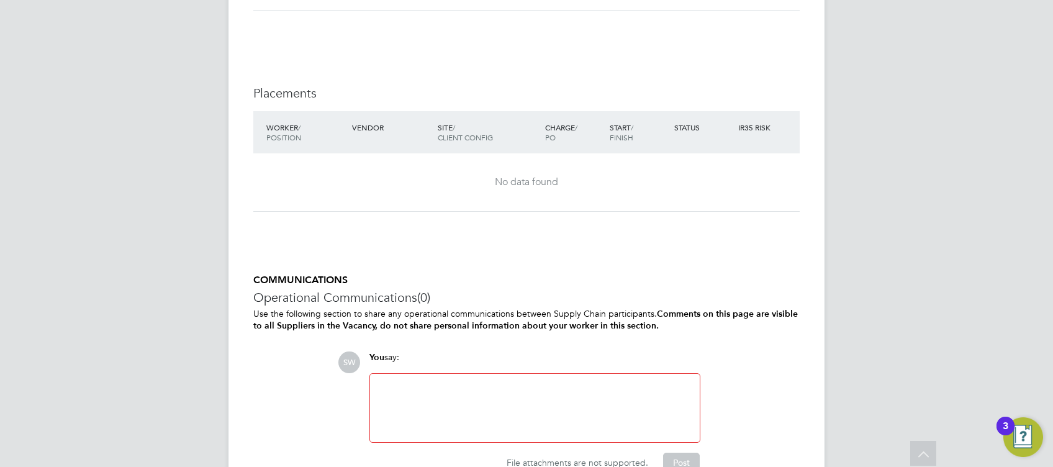
click at [392, 382] on div at bounding box center [534, 407] width 315 height 53
click at [597, 388] on div "Needs to be at Saxby House York, Piccadilly, YO1 9NX" at bounding box center [534, 407] width 315 height 53
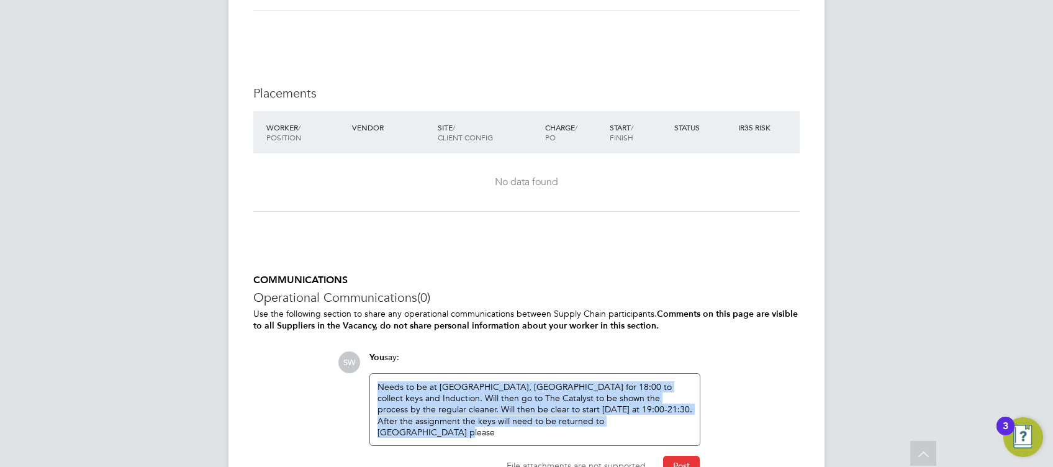
drag, startPoint x: 645, startPoint y: 417, endPoint x: 378, endPoint y: 384, distance: 268.9
click at [378, 384] on div "Needs to be at Saxby House York, Piccadilly, YO1 9NX for 18:00 to collect keys …" at bounding box center [534, 409] width 315 height 56
copy div "Needs to be at Saxby House York, Piccadilly, YO1 9NX for 18:00 to collect keys …"
click at [650, 421] on div "Needs to be at Saxby House York, Piccadilly, YO1 9NX for 18:00 to collect keys …" at bounding box center [534, 409] width 315 height 56
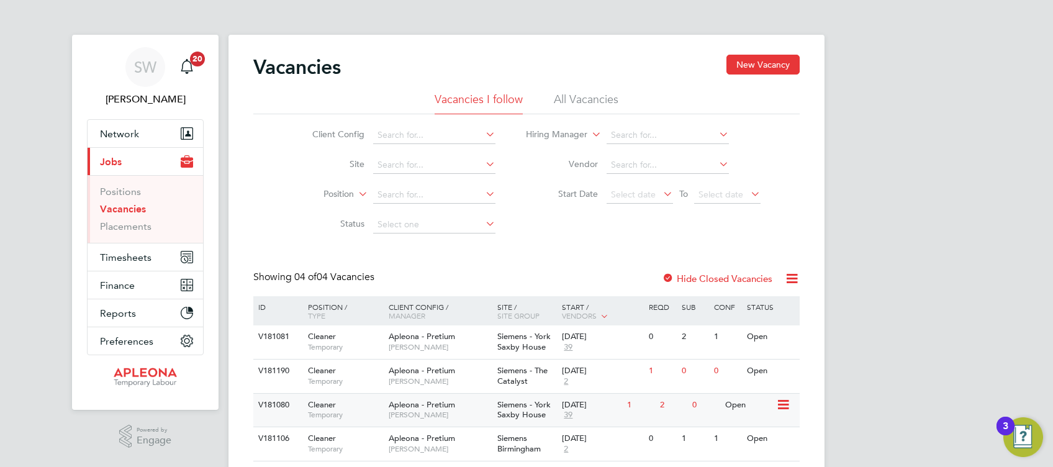
click at [516, 410] on span "Siemens - York Saxby House" at bounding box center [523, 409] width 53 height 21
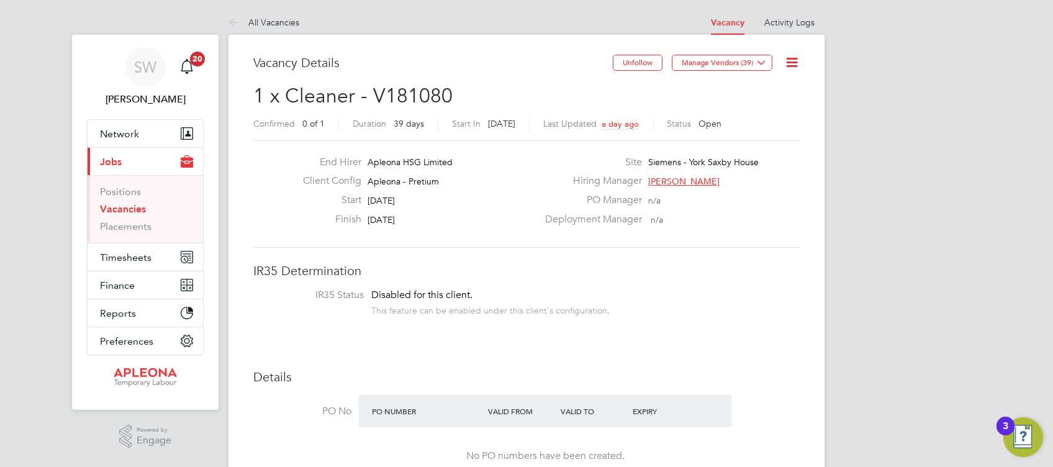
click at [730, 414] on div "PO Number Valid From Valid To Expiry" at bounding box center [545, 411] width 372 height 32
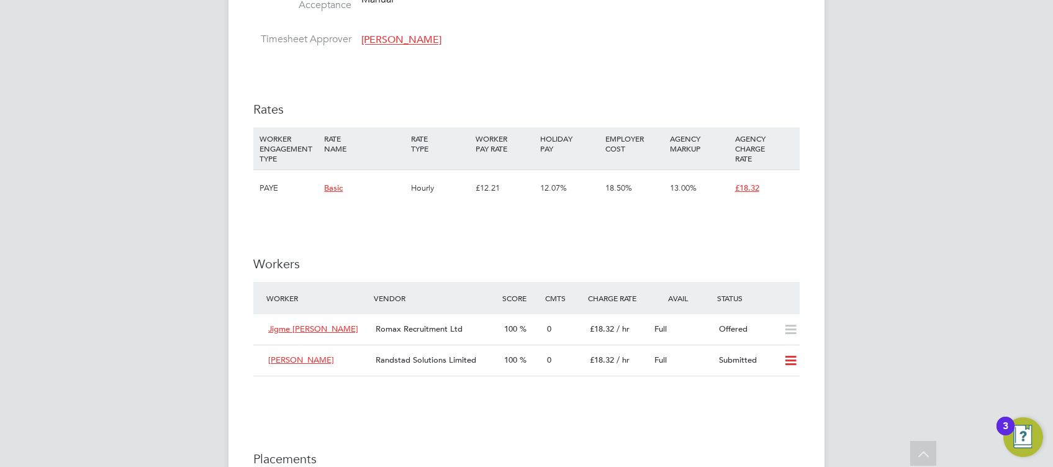
scroll to position [1022, 0]
